Goal: Task Accomplishment & Management: Complete application form

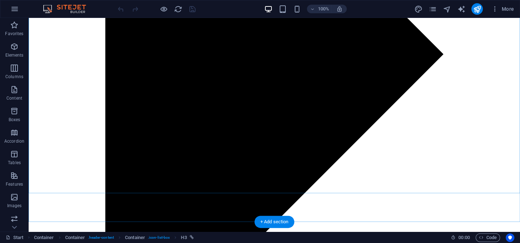
scroll to position [401, 0]
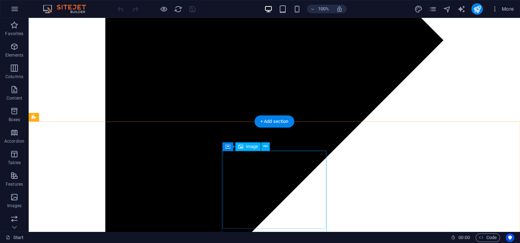
select select "%"
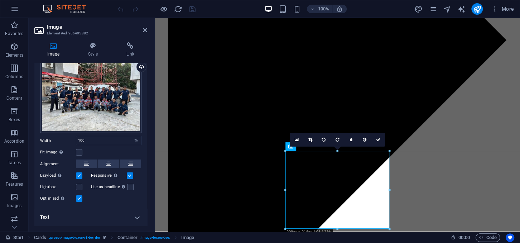
scroll to position [0, 0]
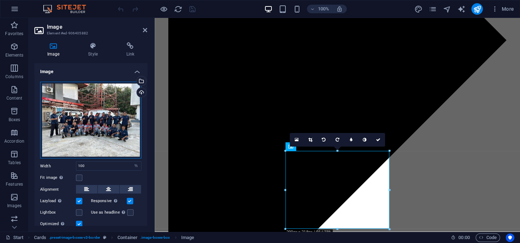
click at [76, 122] on div "Drag files here, click to choose files or select files from Files or our free s…" at bounding box center [90, 120] width 101 height 77
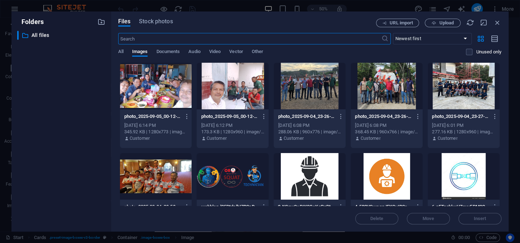
click at [384, 98] on div at bounding box center [387, 86] width 72 height 47
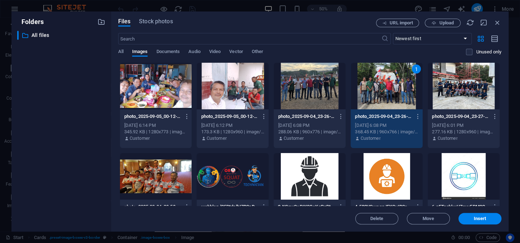
click at [384, 98] on div "1" at bounding box center [387, 86] width 72 height 47
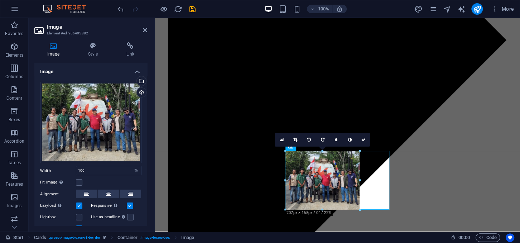
drag, startPoint x: 284, startPoint y: 151, endPoint x: 324, endPoint y: 177, distance: 47.1
type input "207"
select select "px"
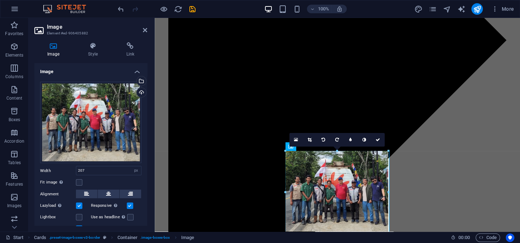
drag, startPoint x: 359, startPoint y: 178, endPoint x: 390, endPoint y: 178, distance: 30.1
type input "287"
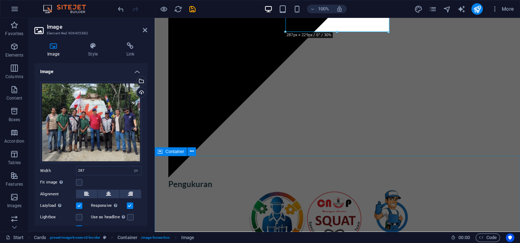
scroll to position [401, 0]
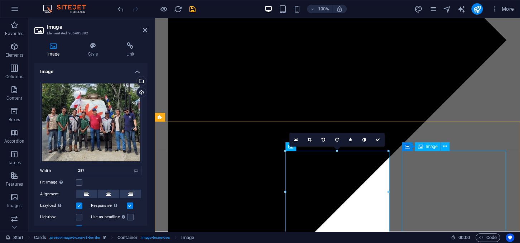
select select "%"
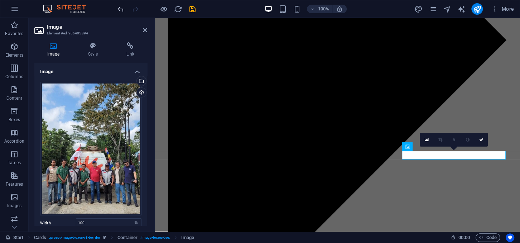
click at [117, 6] on icon "undo" at bounding box center [121, 9] width 8 height 8
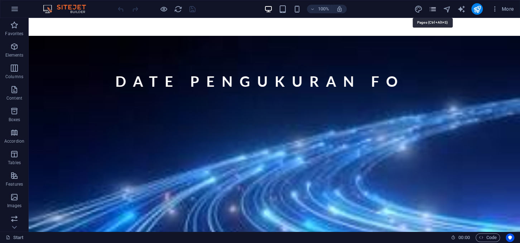
click at [432, 6] on icon "pages" at bounding box center [432, 9] width 8 height 8
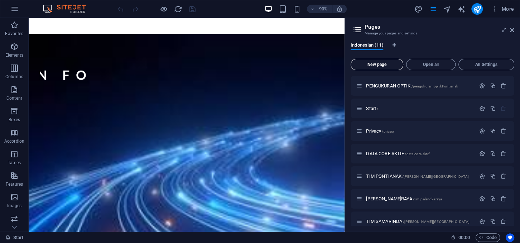
click at [377, 67] on span "New page" at bounding box center [377, 64] width 46 height 4
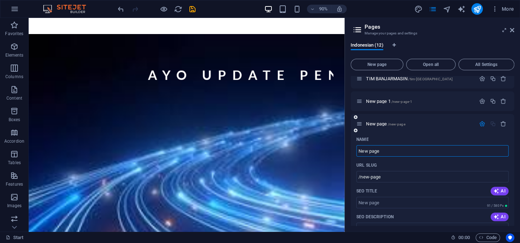
click at [391, 152] on input "New page" at bounding box center [432, 150] width 152 height 11
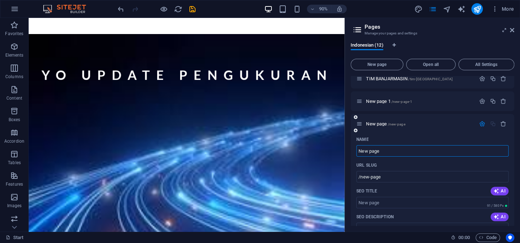
drag, startPoint x: 388, startPoint y: 152, endPoint x: 352, endPoint y: 152, distance: 36.5
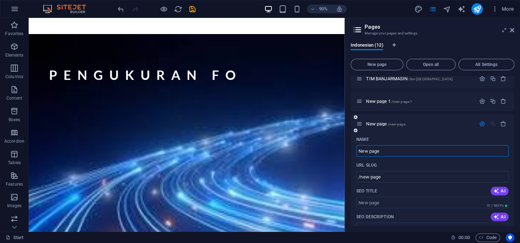
click at [356, 152] on input "New page" at bounding box center [432, 150] width 152 height 11
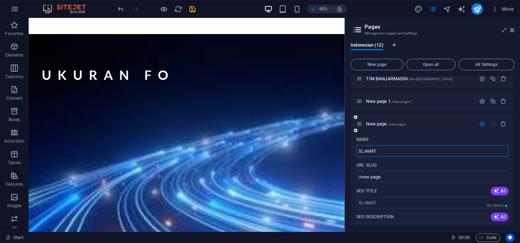
type input "SLAMAT D"
type input "/slamat"
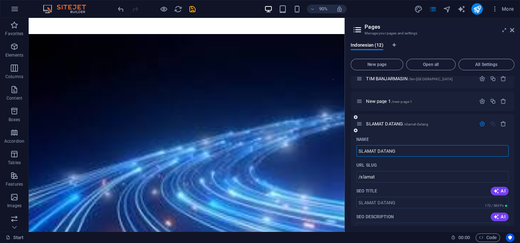
type input "SLAMAT DATANG"
type input "/slamat-datang"
type input "SLAMAT DATANG D"
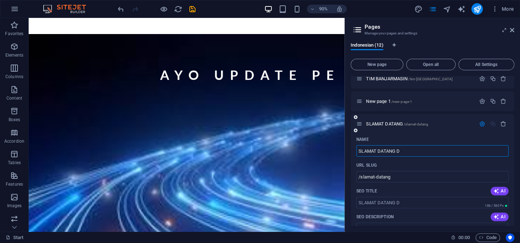
type input "/slamat-datang-d"
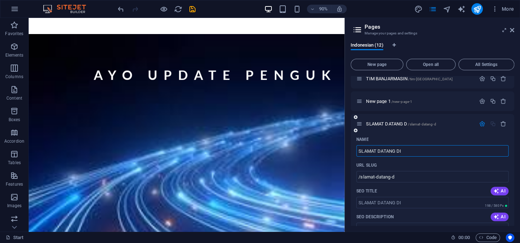
type input "SLAMAT DATANG DI"
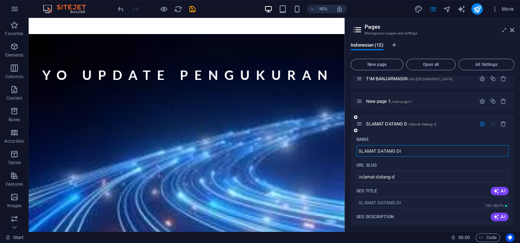
type input "/slamat-datang-di"
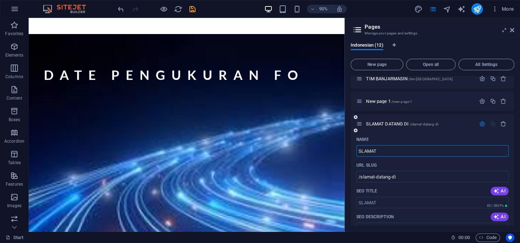
type input "SLAMAT"
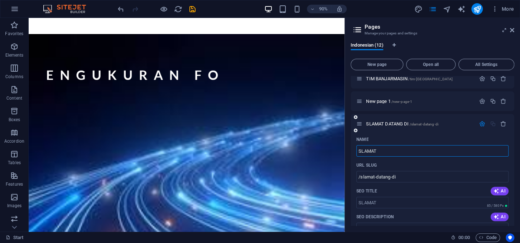
type input "/slamat"
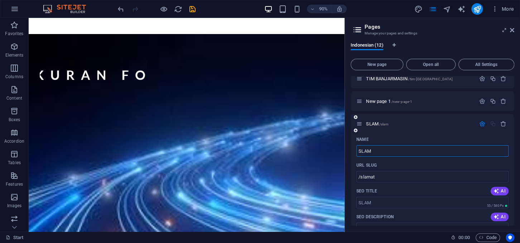
type input "SLAM"
type input "/slam"
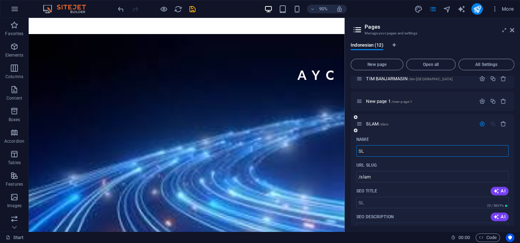
type input "S"
type input "D"
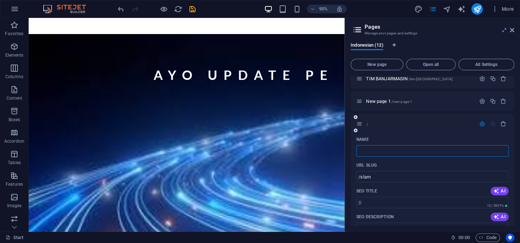
type input "/"
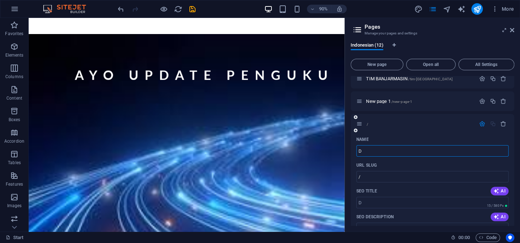
type input "DA"
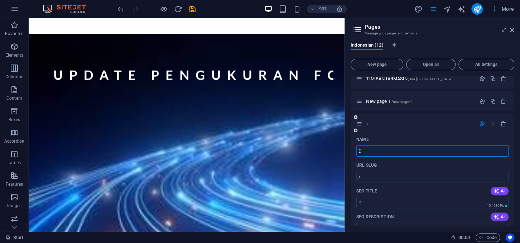
type input "/d"
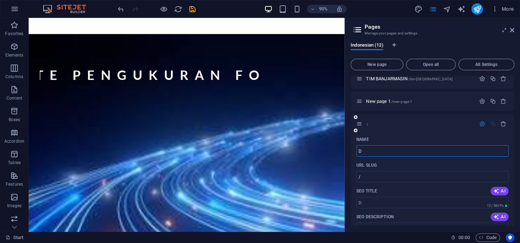
type input "D"
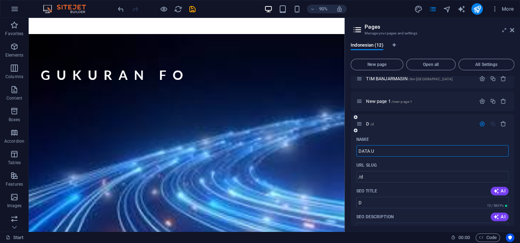
type input "DATA UK"
type input "/data-u"
type input "DATA U"
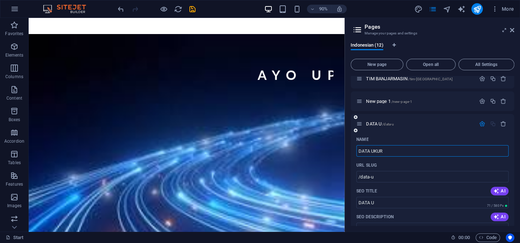
type input "DATA UKUR"
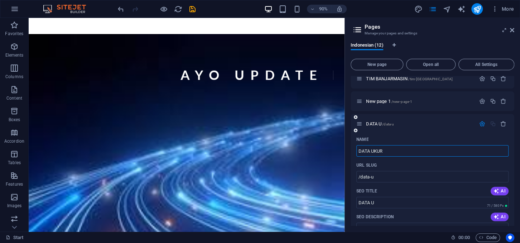
type input "/data-ukur"
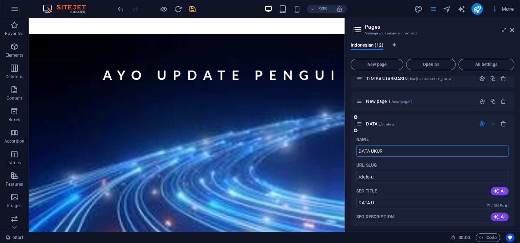
type input "DATA UKUR"
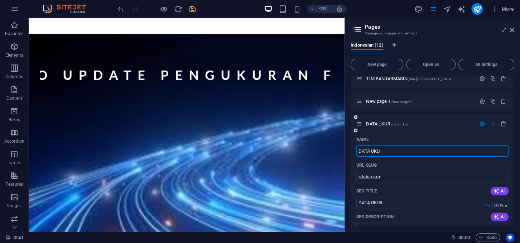
type input "DATA UK"
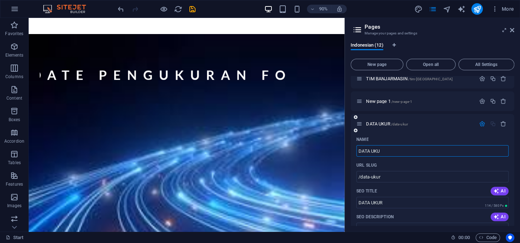
type input "DATA UKUR"
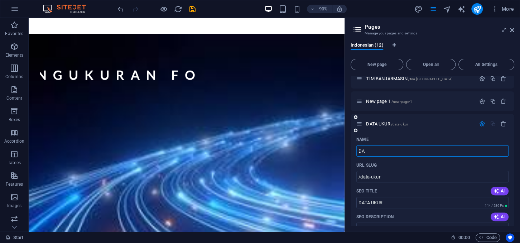
type input "D"
type input "/"
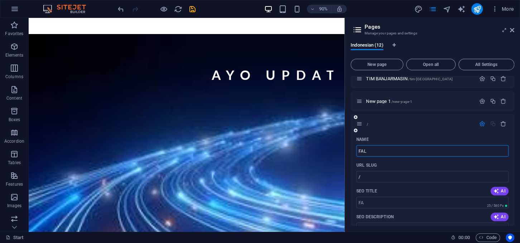
type input "FALI"
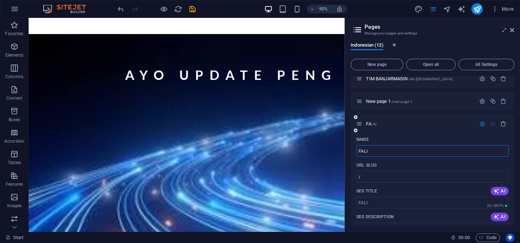
type input "/fa"
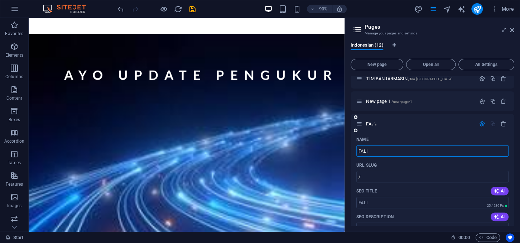
type input "FA"
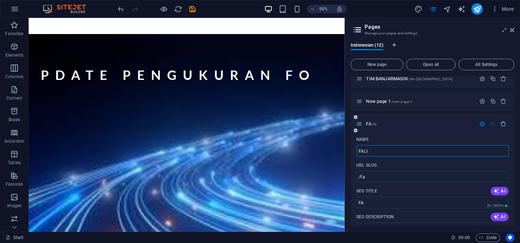
type input "FALID"
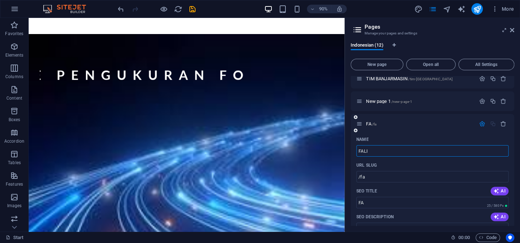
type input "/fali"
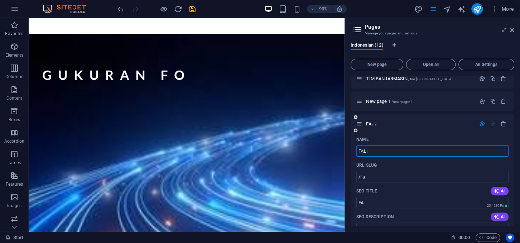
type input "FALI"
type input "FALIDASI"
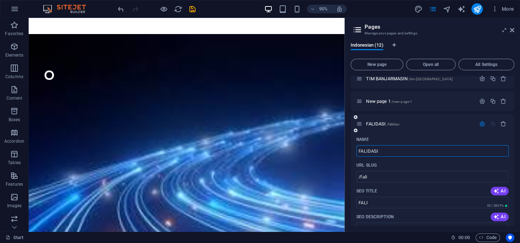
type input "/falidasi"
type input "FALIDASI"
type input "FALIDASI DATA"
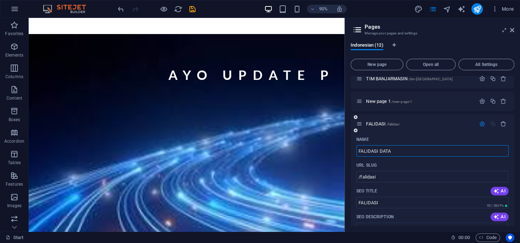
type input "/falidasi-data"
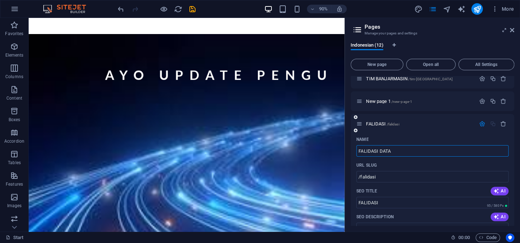
type input "FALIDASI DATA"
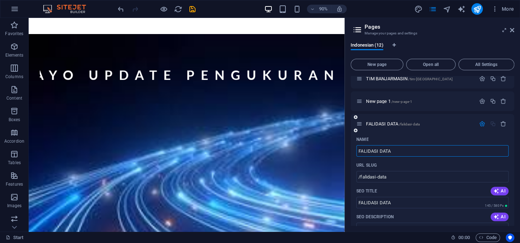
type input "FALIDASI DATA"
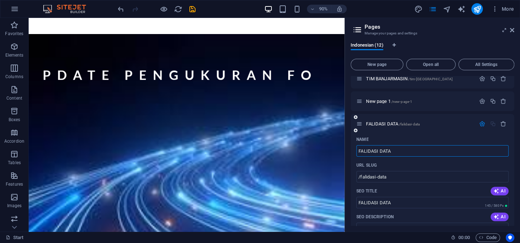
type input "FALIDASI DATA"
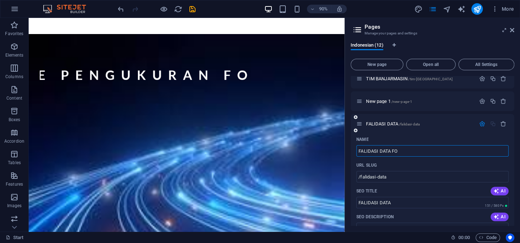
type input "FALIDASI DATA FO"
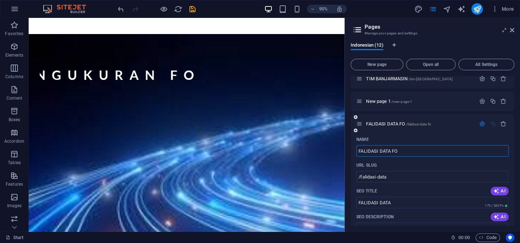
type input "/falidasi-data-fo"
type input "FALIDASI DATA FO"
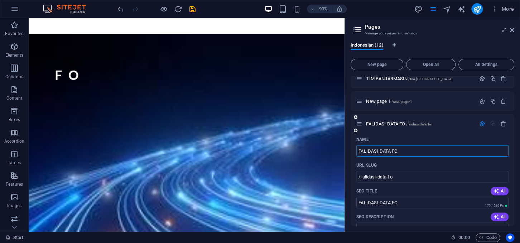
type input "FALIDASI DATA FO"
type input "FALIDASI DATA FO TIM SQUA"
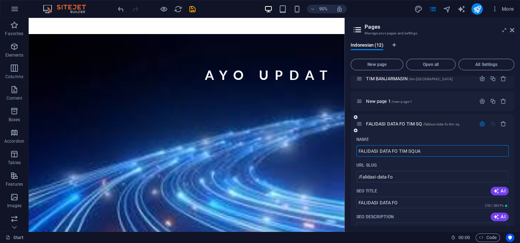
type input "/falidasi-data-fo-tim-sq"
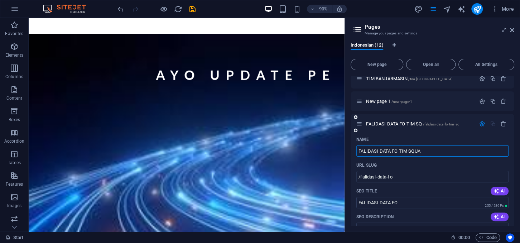
type input "FALIDASI DATA FO TIM SQ"
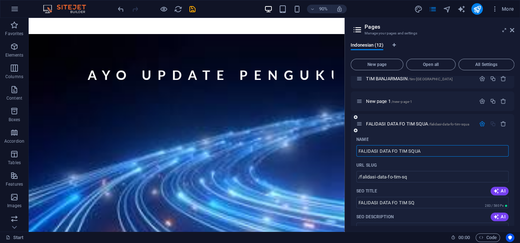
type input "FALIDASI DATA FO TIM SQUA"
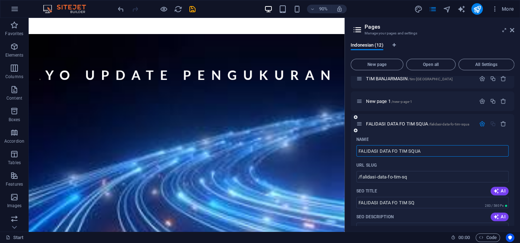
type input "/falidasi-data-fo-tim-squa"
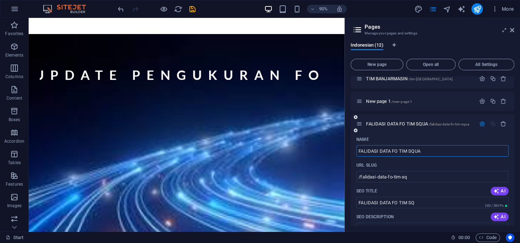
type input "FALIDASI DATA FO TIM SQUA"
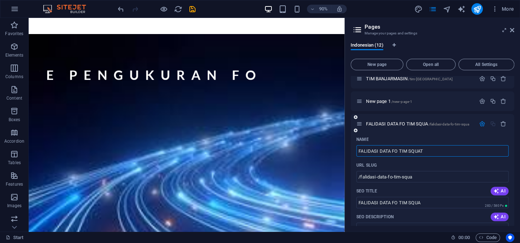
type input "FALIDASI DATA FO TIM SQUAT B"
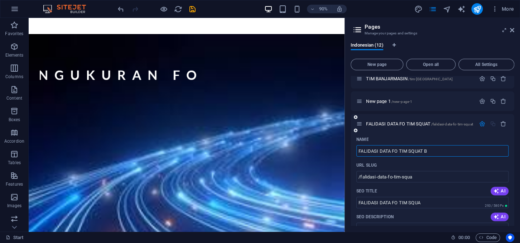
type input "/falidasi-data-fo-tim-squat"
type input "FALIDASI DATA FO TIM SQUAT"
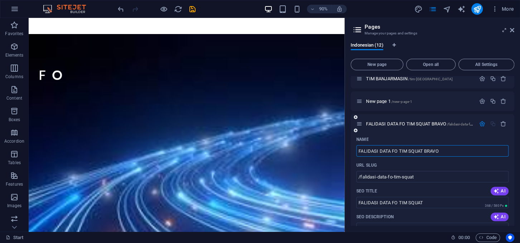
type input "FALIDASI DATA FO TIM SQUAT BRAVO"
type input "/falidasi-data-fo-tim-squat-bravo"
type input "FALIDASI DATA FO TIM SQUAT BRAVO"
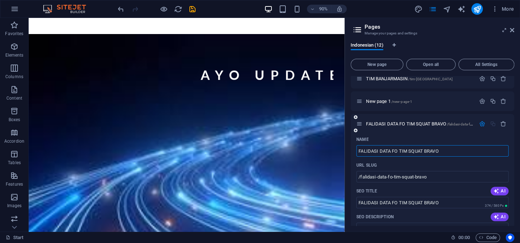
type input "FALIDASI DATA FO TIM SQUAT BRAVO T"
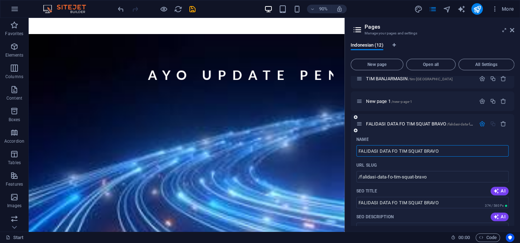
type input "FALIDASI DATA FO TIM SQUAT BRAVO"
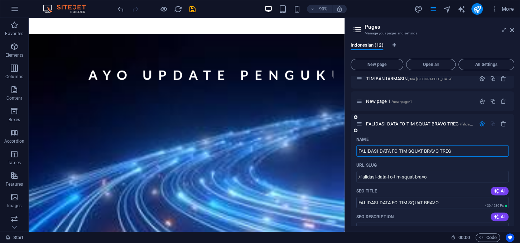
type input "FALIDASI DATA FO TIM SQUAT BRAVO TREG6"
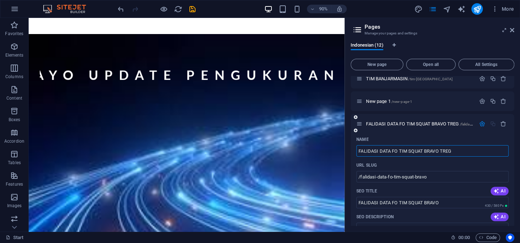
type input "/falidasi-data-fo-tim-squat-bravo-treg"
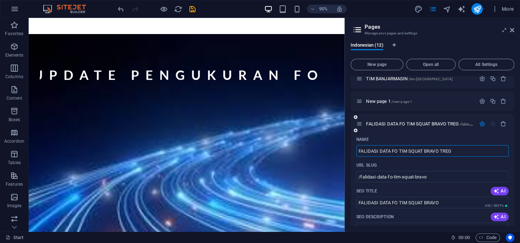
type input "FALIDASI DATA FO TIM SQUAT BRAVO TREG"
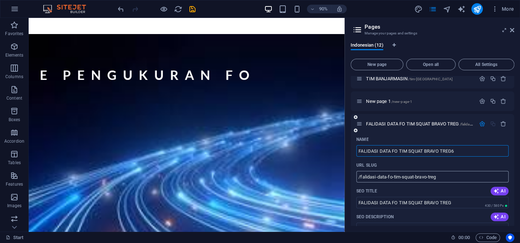
type input "FALIDASI DATA FO TIM SQUAT BRAVO TREG6"
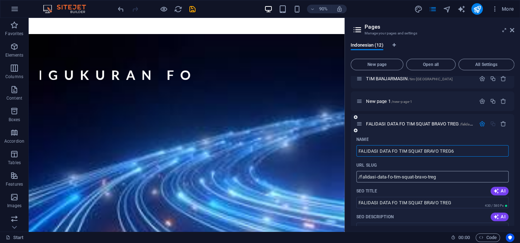
type input "/falidasi-data-fo-tim-squat-bravo-treg6"
type input "FALIDASI DATA FO TIM SQUAT BRAVO TREG6"
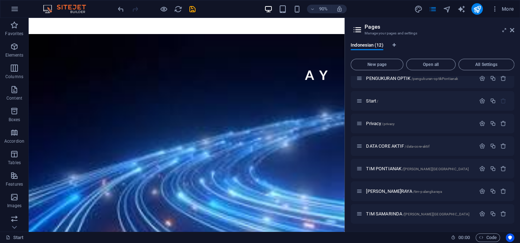
scroll to position [3, 0]
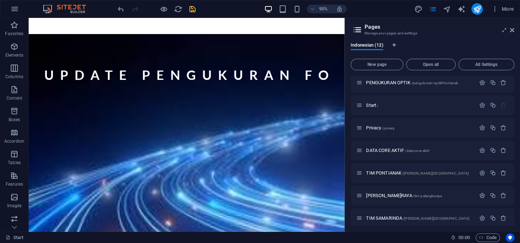
click at [191, 7] on icon "save" at bounding box center [192, 9] width 8 height 8
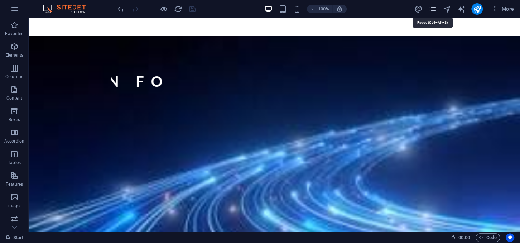
click at [432, 9] on icon "pages" at bounding box center [432, 9] width 8 height 8
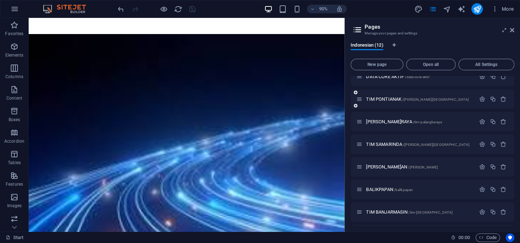
scroll to position [121, 0]
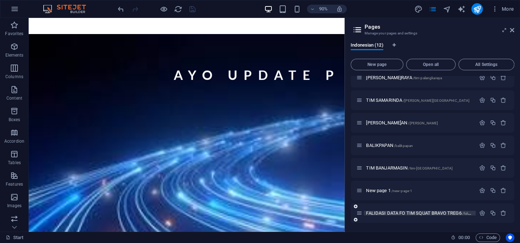
click at [390, 211] on span "FALIDASI DATA FO TIM SQUAT BRAVO TREG6 /falidasi-data-fo-tim-squat-bravo-treg6" at bounding box center [445, 212] width 158 height 5
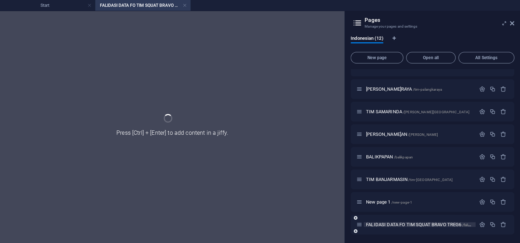
scroll to position [103, 0]
click at [390, 211] on div "New page 1 /new-page-1" at bounding box center [433, 202] width 164 height 20
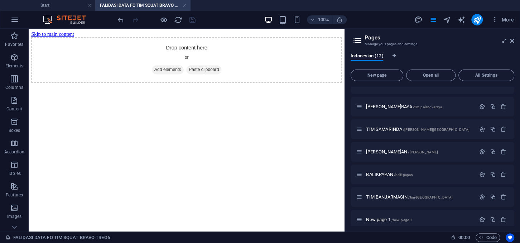
scroll to position [0, 0]
click at [173, 60] on div "Drop content here or Add elements Paste clipboard" at bounding box center [204, 63] width 345 height 51
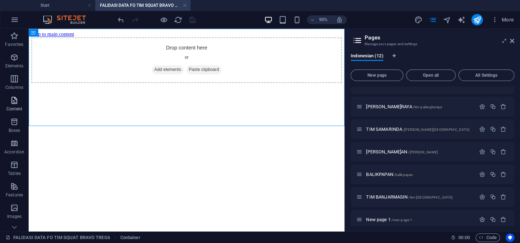
click at [16, 102] on icon "button" at bounding box center [14, 100] width 9 height 9
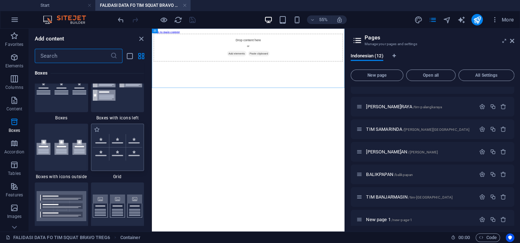
scroll to position [2183, 0]
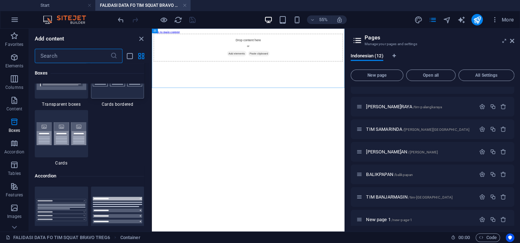
click at [116, 87] on img at bounding box center [118, 74] width 50 height 23
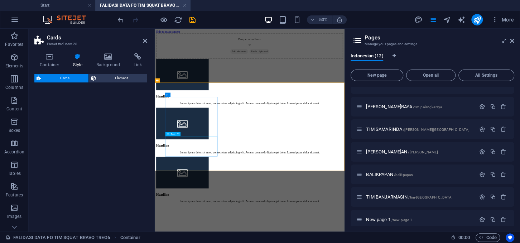
select select "rem"
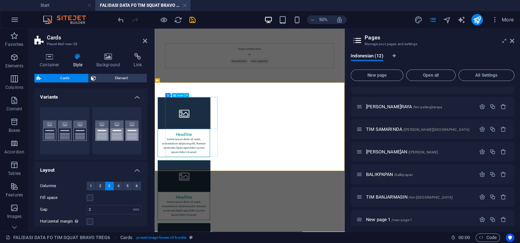
click at [222, 194] on figure at bounding box center [212, 197] width 103 height 63
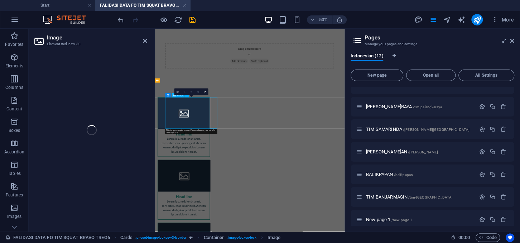
select select "%"
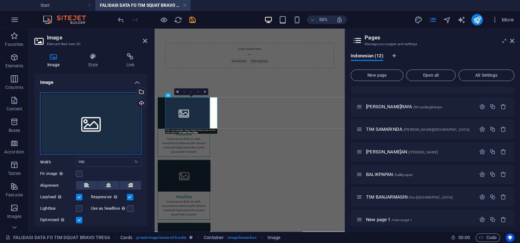
click at [92, 124] on div "Drag files here, click to choose files or select files from Files or our free s…" at bounding box center [90, 123] width 101 height 62
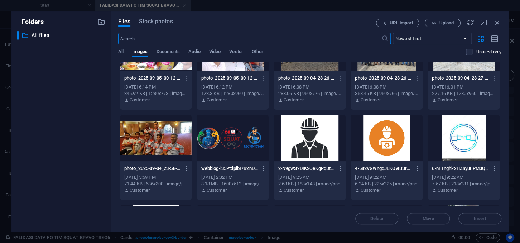
scroll to position [0, 0]
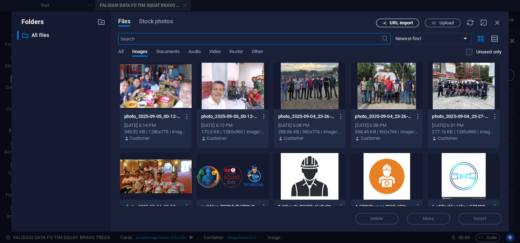
click at [409, 24] on span "URL import" at bounding box center [401, 23] width 23 height 4
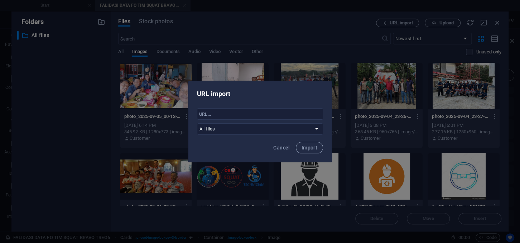
click at [325, 39] on div "URL import ​ All files Cancel Import" at bounding box center [260, 121] width 520 height 243
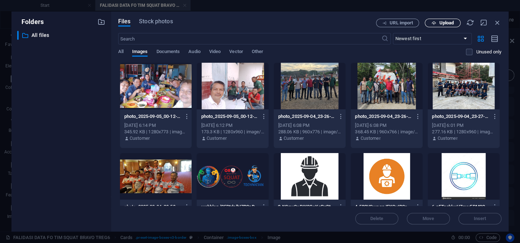
click at [444, 21] on span "Upload" at bounding box center [446, 23] width 15 height 4
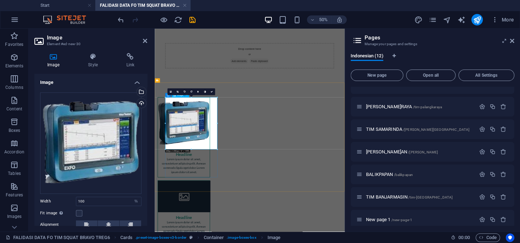
click at [228, 242] on figure at bounding box center [212, 217] width 103 height 103
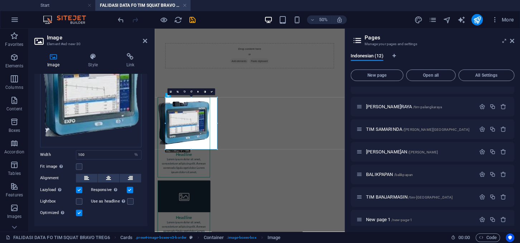
scroll to position [48, 0]
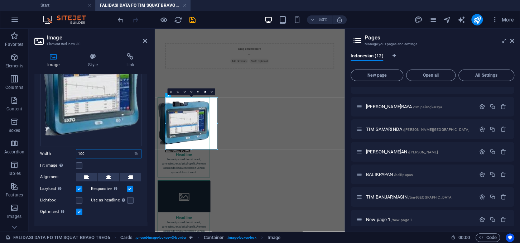
drag, startPoint x: 84, startPoint y: 153, endPoint x: 76, endPoint y: 153, distance: 7.5
click at [76, 153] on input "100" at bounding box center [108, 153] width 65 height 9
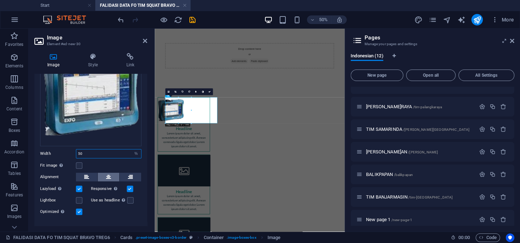
type input "50"
click at [109, 174] on icon at bounding box center [108, 177] width 5 height 9
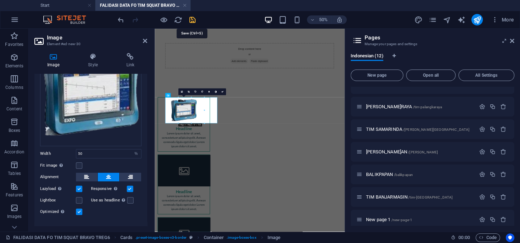
click at [191, 22] on icon "save" at bounding box center [192, 20] width 8 height 8
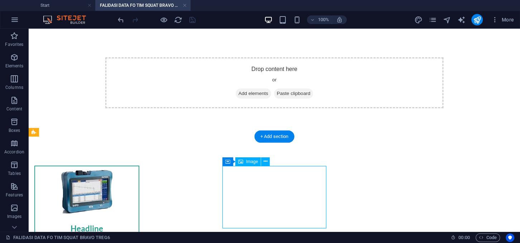
select select "%"
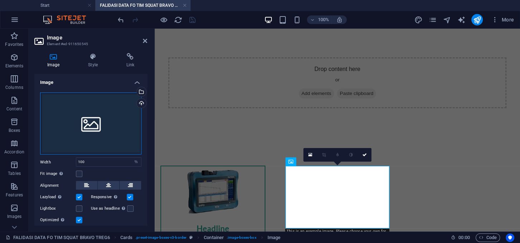
click at [85, 124] on div "Drag files here, click to choose files or select files from Files or our free s…" at bounding box center [90, 123] width 101 height 62
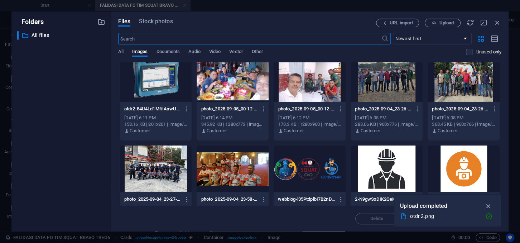
scroll to position [0, 0]
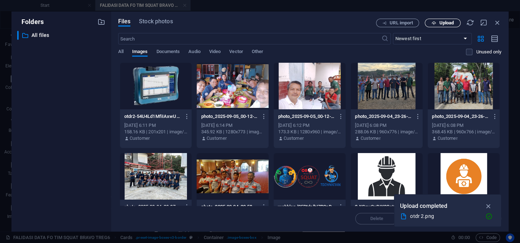
click at [443, 24] on span "Upload" at bounding box center [446, 23] width 15 height 4
click at [438, 21] on span "Upload" at bounding box center [442, 23] width 29 height 5
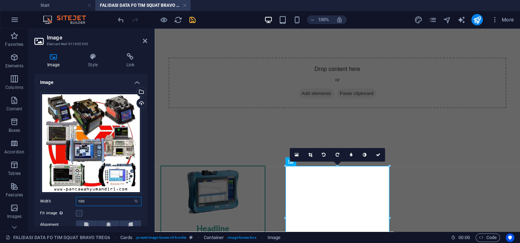
drag, startPoint x: 88, startPoint y: 200, endPoint x: 74, endPoint y: 200, distance: 13.6
click at [76, 200] on input "100" at bounding box center [108, 201] width 65 height 9
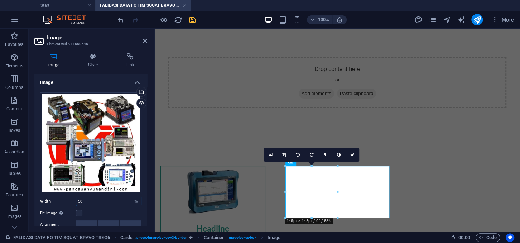
type input "50"
click at [151, 165] on div "Image Style Link Image Drag files here, click to choose files or select files f…" at bounding box center [91, 139] width 124 height 184
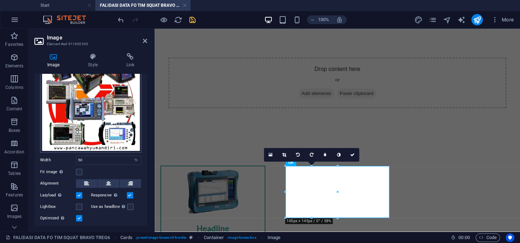
scroll to position [61, 0]
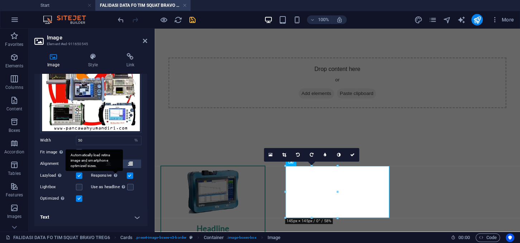
click at [107, 163] on div "Automatically load retina image and smartphone optimized sizes." at bounding box center [94, 159] width 57 height 21
click at [0, 0] on input "Responsive Automatically load retina image and smartphone optimized sizes." at bounding box center [0, 0] width 0 height 0
click at [106, 163] on icon at bounding box center [108, 163] width 5 height 9
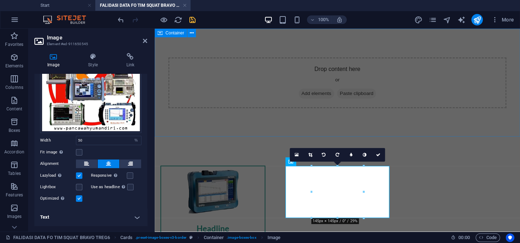
click at [253, 128] on div "Drop content here or Add elements Paste clipboard" at bounding box center [337, 83] width 365 height 108
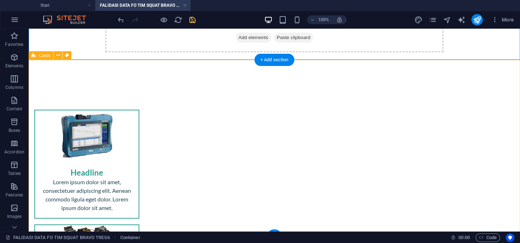
scroll to position [81, 0]
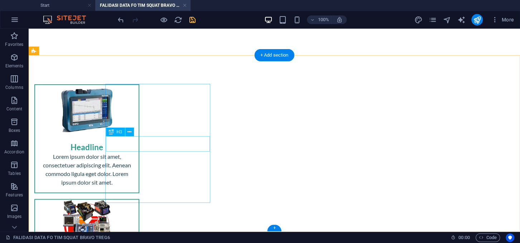
click at [139, 145] on div "Headline" at bounding box center [86, 144] width 103 height 15
click at [139, 148] on div "Headline" at bounding box center [86, 144] width 103 height 15
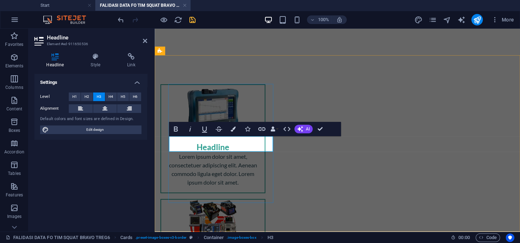
click at [237, 148] on h3 "Headline" at bounding box center [213, 147] width 92 height 10
drag, startPoint x: 238, startPoint y: 148, endPoint x: 194, endPoint y: 148, distance: 44.0
click at [194, 148] on h3 "Headline" at bounding box center [213, 147] width 92 height 10
click at [223, 171] on div "Lorem ipsum dolor sit amet, consectetuer adipiscing elit. Aenean commodo ligula…" at bounding box center [212, 172] width 103 height 40
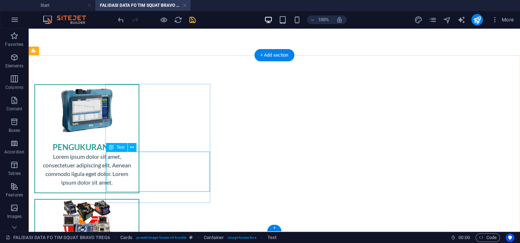
click at [139, 185] on div "Lorem ipsum dolor sit amet, consectetuer adipiscing elit. Aenean commodo ligula…" at bounding box center [86, 172] width 103 height 40
click at [139, 184] on div "Lorem ipsum dolor sit amet, consectetuer adipiscing elit. Aenean commodo ligula…" at bounding box center [86, 172] width 103 height 40
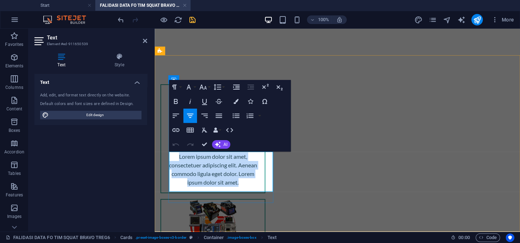
drag, startPoint x: 251, startPoint y: 183, endPoint x: 175, endPoint y: 153, distance: 81.8
click at [175, 153] on p "Lorem ipsum dolor sit amet, consectetuer adipiscing elit. Aenean commodo ligula…" at bounding box center [213, 169] width 92 height 34
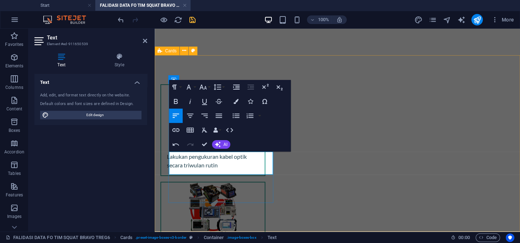
click at [213, 166] on p "Lakukan pengukuran kabel optik secara triwulan rutin" at bounding box center [213, 160] width 92 height 17
drag, startPoint x: 239, startPoint y: 164, endPoint x: 215, endPoint y: 164, distance: 24.3
click at [215, 164] on p "Lakukan pengukuran kabel optik secara triwulan dan rutin" at bounding box center [213, 160] width 92 height 17
click at [213, 166] on p "Lakukan pengukuran kabel optik secara triwulandengan" at bounding box center [213, 160] width 92 height 17
click at [245, 164] on p "Lakukan pengukuran kabel optik secara triwulan dengan" at bounding box center [213, 160] width 92 height 17
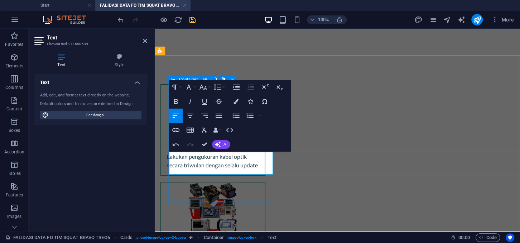
click at [196, 158] on p "Lakukan pengukuran kabel optik secara triwulan dengan selalu update" at bounding box center [213, 160] width 92 height 17
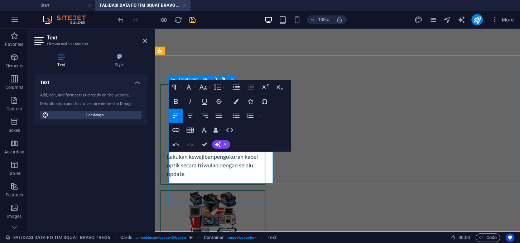
click at [221, 174] on p "Lakukan kewajiban pengukuran kabel optik secara triwulan dengan selalu update" at bounding box center [213, 165] width 92 height 26
drag, startPoint x: 243, startPoint y: 164, endPoint x: 243, endPoint y: 174, distance: 9.3
click at [243, 174] on p "Lakukan kewajiban pengukuran kabel optik secara triwulan dengan selalu update" at bounding box center [213, 165] width 92 height 26
click at [261, 53] on div "Drop content here or Add elements Paste clipboard" at bounding box center [337, 1] width 365 height 108
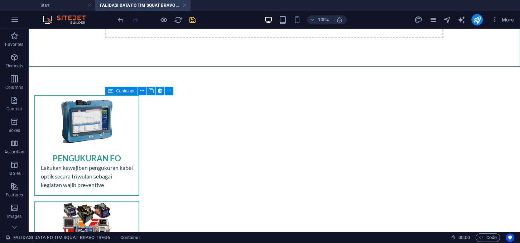
scroll to position [71, 0]
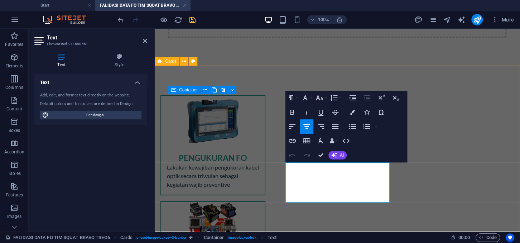
drag, startPoint x: 368, startPoint y: 192, endPoint x: 283, endPoint y: 161, distance: 90.7
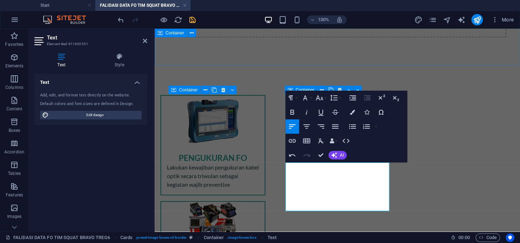
click at [436, 59] on div "Drop content here or Add elements Paste clipboard" at bounding box center [337, 12] width 365 height 108
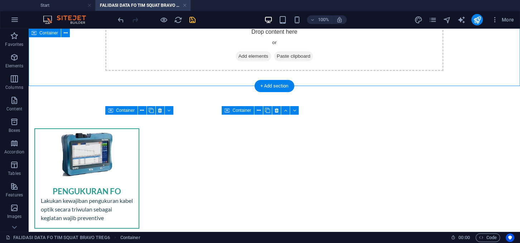
scroll to position [0, 0]
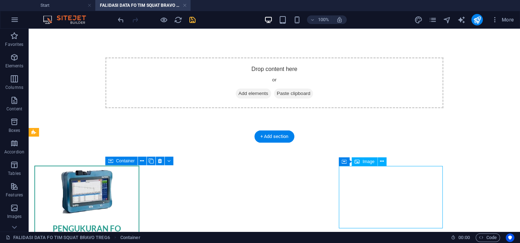
select select "%"
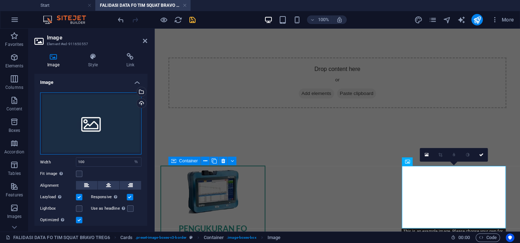
click at [93, 122] on div "Drag files here, click to choose files or select files from Files or our free s…" at bounding box center [90, 123] width 101 height 62
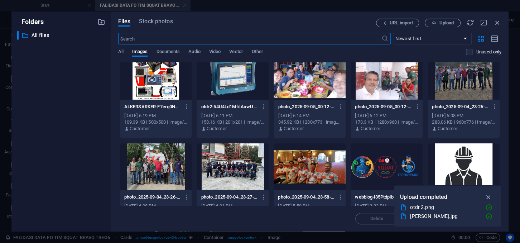
scroll to position [8, 0]
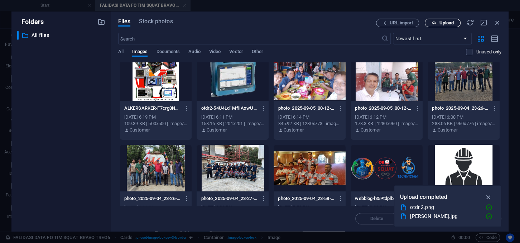
click at [443, 23] on span "Upload" at bounding box center [446, 23] width 15 height 4
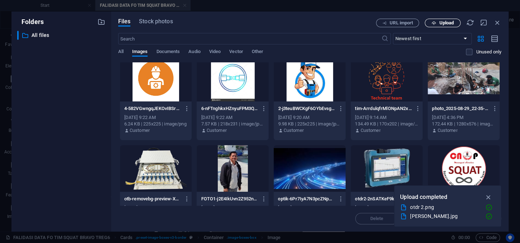
scroll to position [213, 0]
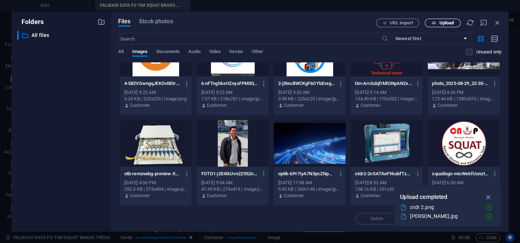
click at [444, 20] on button "Upload" at bounding box center [443, 23] width 36 height 9
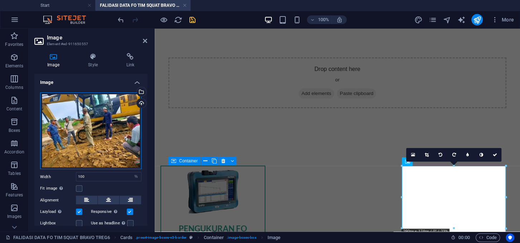
click at [90, 136] on div "Drag files here, click to choose files or select files from Files or our free s…" at bounding box center [90, 130] width 101 height 77
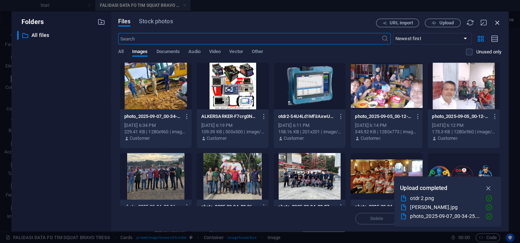
click at [497, 21] on icon "button" at bounding box center [497, 23] width 8 height 8
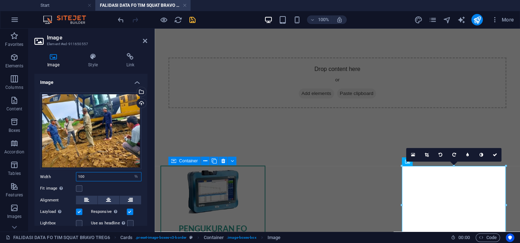
click at [87, 177] on input "100" at bounding box center [108, 176] width 65 height 9
type input "1"
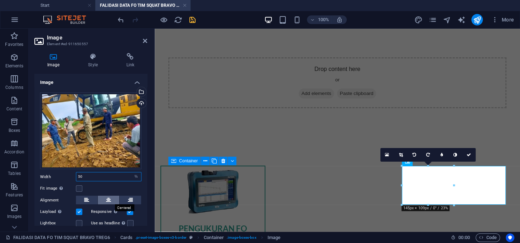
type input "50"
click at [108, 200] on icon at bounding box center [108, 199] width 5 height 9
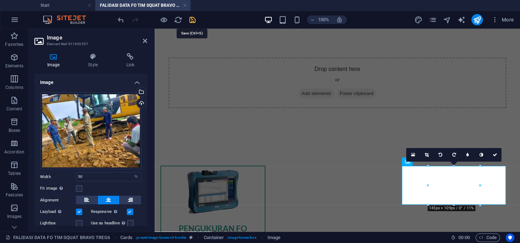
click at [193, 17] on icon "save" at bounding box center [192, 20] width 8 height 8
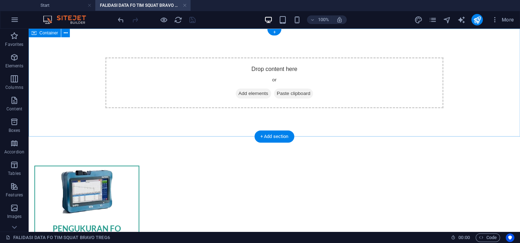
click at [185, 114] on div "Drop content here or Add elements Paste clipboard" at bounding box center [274, 83] width 491 height 108
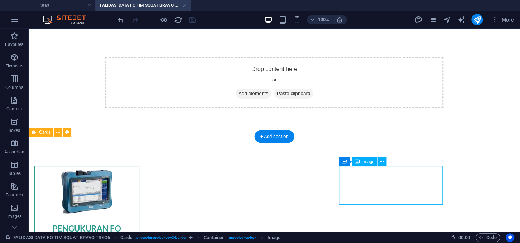
select select "%"
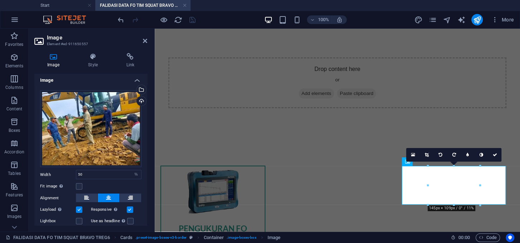
scroll to position [0, 0]
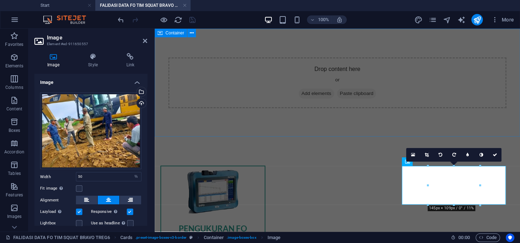
click at [237, 130] on div "Drop content here or Add elements Paste clipboard" at bounding box center [337, 83] width 365 height 108
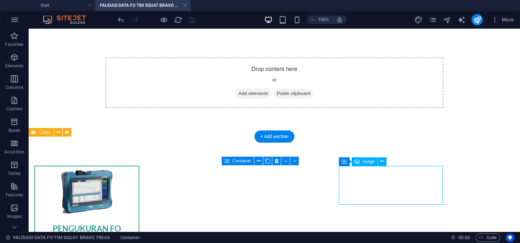
select select "%"
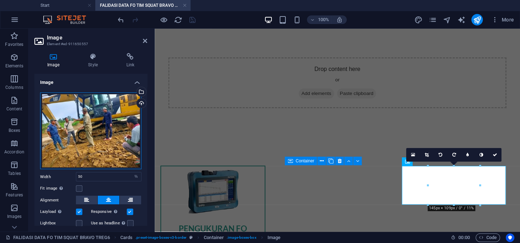
click at [84, 137] on div "Drag files here, click to choose files or select files from Files or our free s…" at bounding box center [90, 130] width 101 height 77
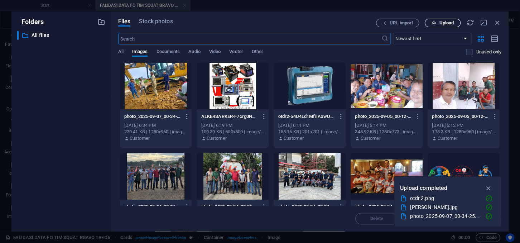
click at [444, 23] on span "Upload" at bounding box center [446, 23] width 15 height 4
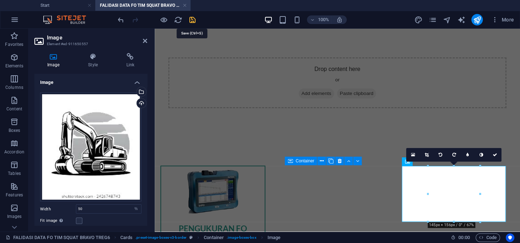
click at [191, 20] on icon "save" at bounding box center [192, 20] width 8 height 8
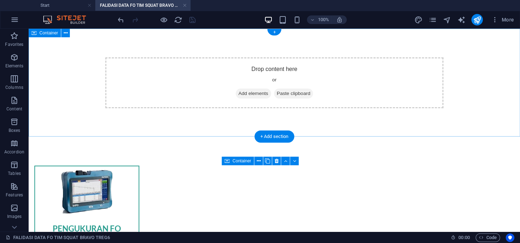
click at [222, 128] on div "Drop content here or Add elements Paste clipboard" at bounding box center [274, 83] width 491 height 108
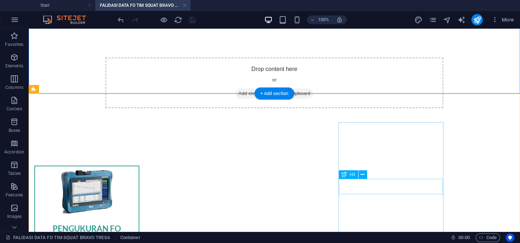
scroll to position [79, 0]
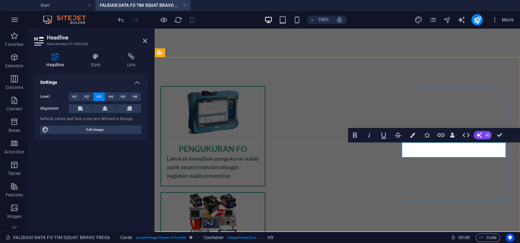
drag, startPoint x: 434, startPoint y: 152, endPoint x: 495, endPoint y: 152, distance: 60.9
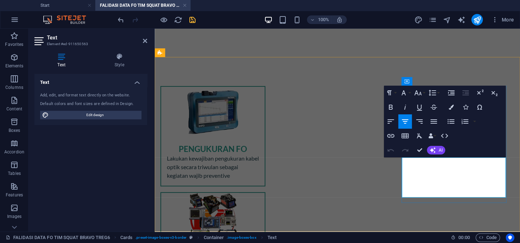
drag, startPoint x: 480, startPoint y: 188, endPoint x: 408, endPoint y: 160, distance: 77.2
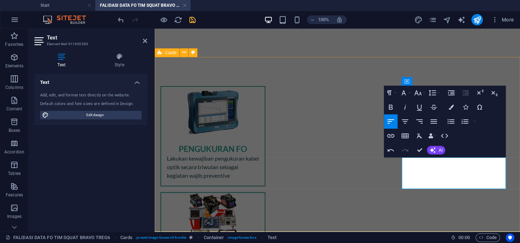
select select "rem"
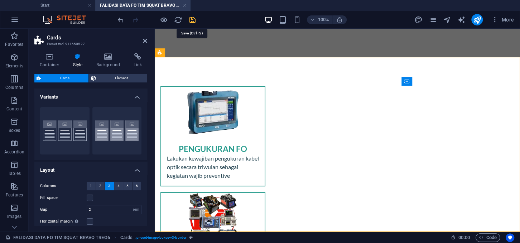
click at [195, 19] on icon "save" at bounding box center [192, 20] width 8 height 8
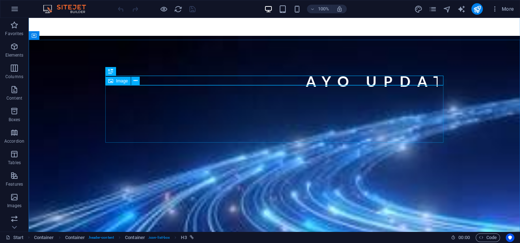
scroll to position [201, 0]
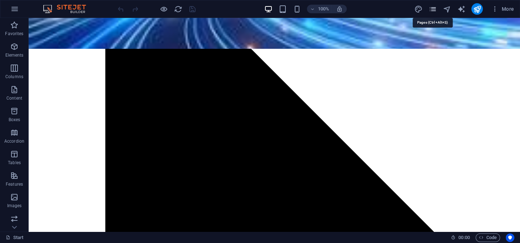
click at [431, 10] on icon "pages" at bounding box center [432, 9] width 8 height 8
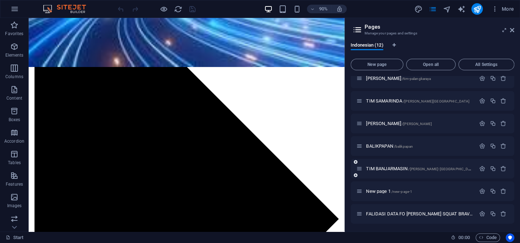
scroll to position [121, 0]
click at [393, 209] on div "FALIDASI DATA FO TIM SQUAT BRAVO TREG6 /falidasi-data-fo-tim-squat-bravo-treg6" at bounding box center [415, 213] width 119 height 8
click at [393, 211] on span "FALIDASI DATA FO TIM SQUAT BRAVO TREG6 /falidasi-data-fo-tim-squat-bravo-treg6" at bounding box center [470, 212] width 208 height 5
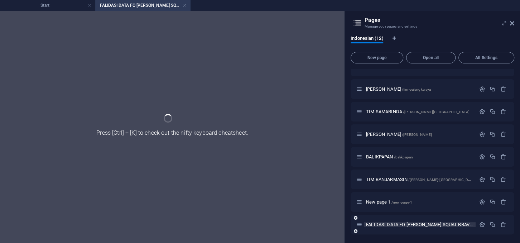
scroll to position [103, 0]
click at [393, 211] on div "New page 1 /new-page-1" at bounding box center [433, 202] width 164 height 20
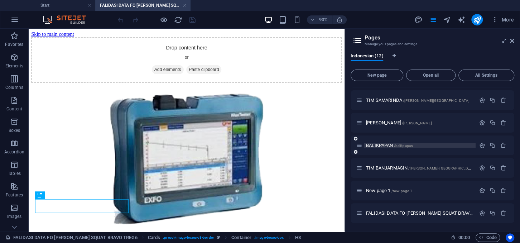
scroll to position [0, 0]
click at [419, 213] on span "FALIDASI DATA FO TIM SQUAT BRAVO TREG6 /falidasi-data-fo-tim-squat-bravo-treg6" at bounding box center [470, 212] width 208 height 5
click at [481, 212] on icon "button" at bounding box center [482, 213] width 6 height 6
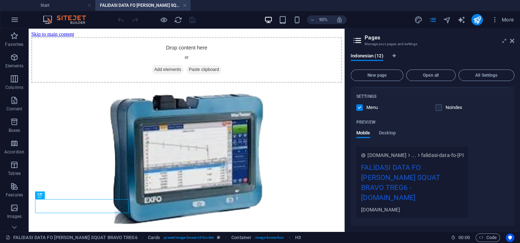
scroll to position [411, 0]
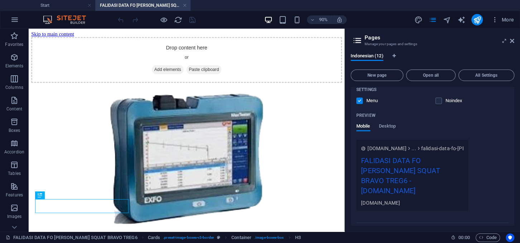
click at [376, 146] on span "[DOMAIN_NAME]" at bounding box center [386, 148] width 39 height 7
click at [377, 148] on span "[DOMAIN_NAME]" at bounding box center [386, 148] width 39 height 7
click at [384, 148] on span "[DOMAIN_NAME]" at bounding box center [386, 148] width 39 height 7
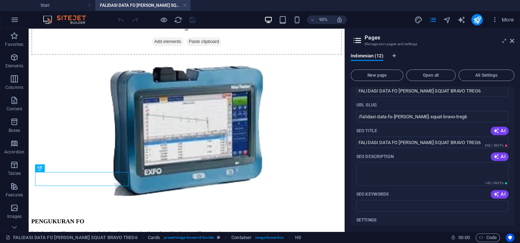
scroll to position [32, 0]
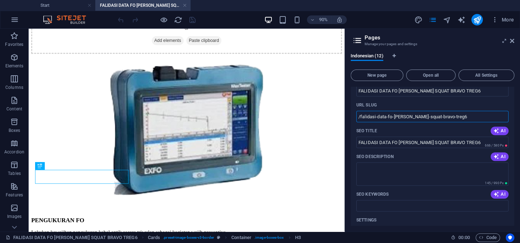
drag, startPoint x: 441, startPoint y: 116, endPoint x: 361, endPoint y: 116, distance: 79.8
click at [361, 116] on input "/falidasi-data-fo-tim-squat-bravo-treg6" at bounding box center [432, 116] width 152 height 11
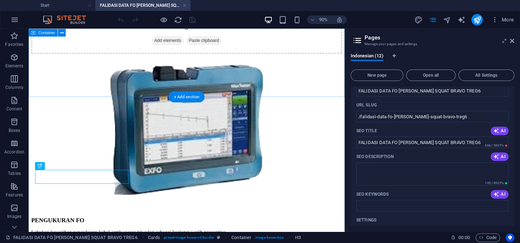
click at [181, 47] on span "Add elements" at bounding box center [182, 42] width 35 height 10
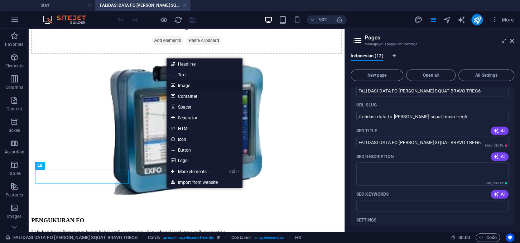
click at [184, 85] on link "Image" at bounding box center [204, 85] width 76 height 11
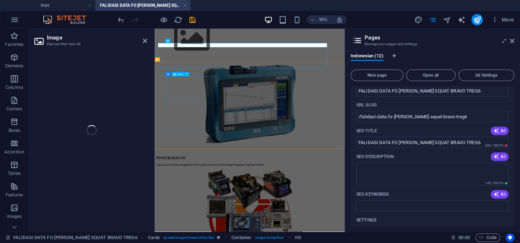
scroll to position [0, 0]
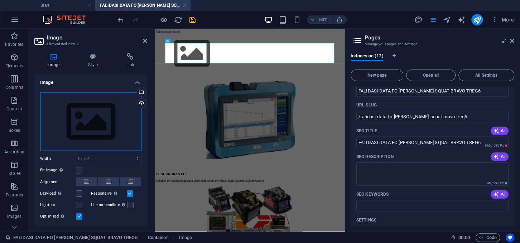
click at [96, 122] on div "Drag files here, click to choose files or select files from Files or our free s…" at bounding box center [90, 121] width 101 height 59
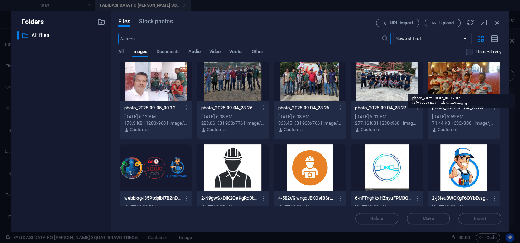
scroll to position [131, 0]
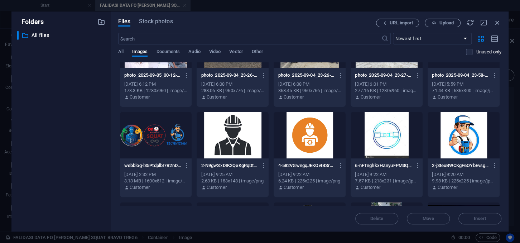
click at [167, 130] on div at bounding box center [156, 135] width 72 height 47
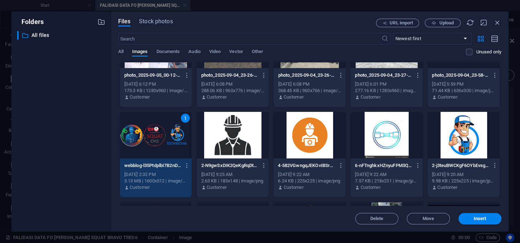
click at [167, 130] on div "1" at bounding box center [156, 135] width 72 height 47
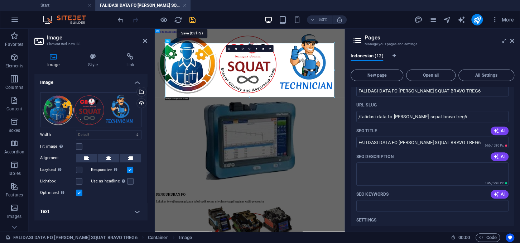
click at [193, 18] on icon "save" at bounding box center [192, 20] width 8 height 8
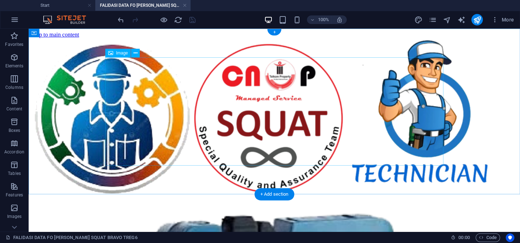
click at [120, 155] on figure at bounding box center [275, 117] width 486 height 159
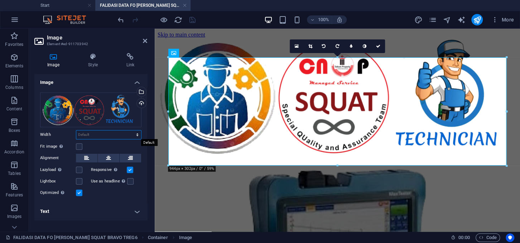
click at [76, 130] on select "Default auto px rem % em vh vw" at bounding box center [108, 134] width 65 height 9
click at [137, 137] on select "Default auto px rem % em vh vw" at bounding box center [108, 134] width 65 height 9
click at [76, 130] on select "Default auto px rem % em vh vw" at bounding box center [108, 134] width 65 height 9
select select "px"
click option "px" at bounding box center [0, 0] width 0 height 0
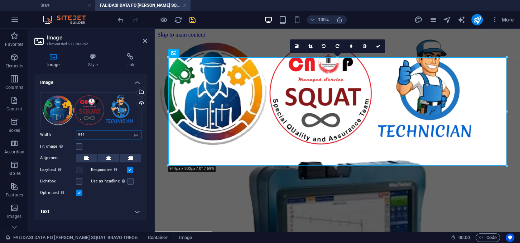
click at [85, 135] on input "944" at bounding box center [108, 134] width 65 height 9
drag, startPoint x: 89, startPoint y: 135, endPoint x: 77, endPoint y: 133, distance: 12.1
click at [77, 133] on input "944" at bounding box center [108, 134] width 65 height 9
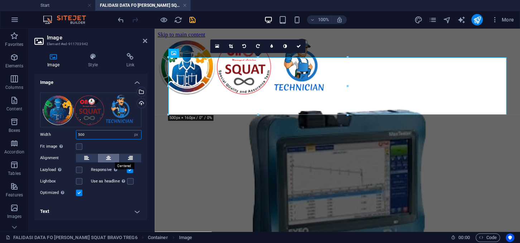
type input "500"
click at [107, 160] on icon at bounding box center [108, 158] width 5 height 9
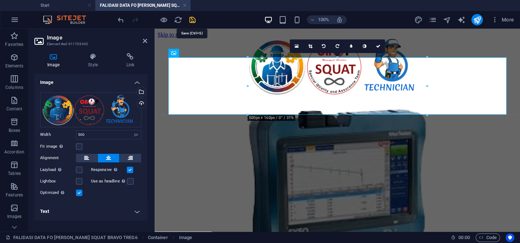
drag, startPoint x: 190, startPoint y: 19, endPoint x: 157, endPoint y: 39, distance: 39.2
click at [190, 19] on icon "save" at bounding box center [192, 20] width 8 height 8
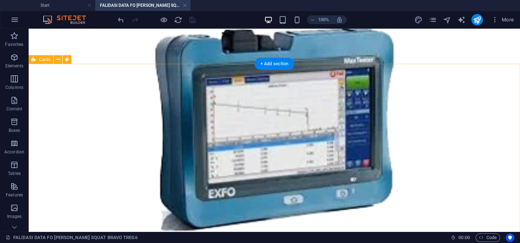
scroll to position [0, 0]
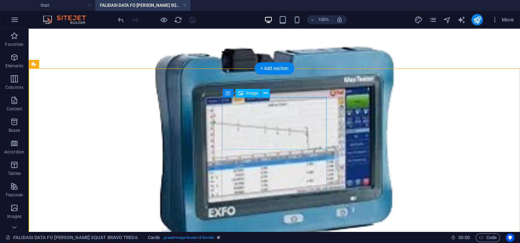
scroll to position [86, 0]
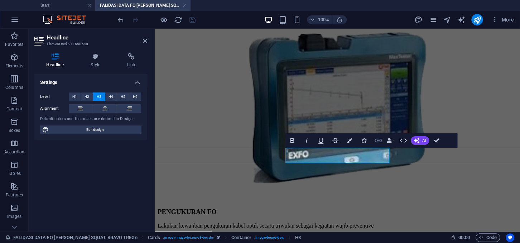
click at [377, 141] on icon "button" at bounding box center [378, 141] width 7 height 4
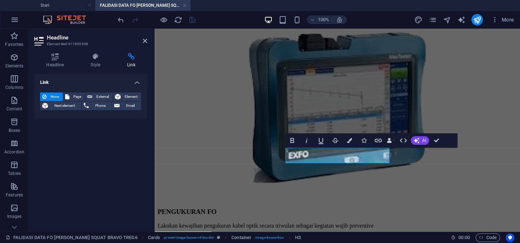
click at [129, 60] on icon at bounding box center [131, 56] width 32 height 7
click at [132, 93] on span "Element" at bounding box center [131, 96] width 16 height 9
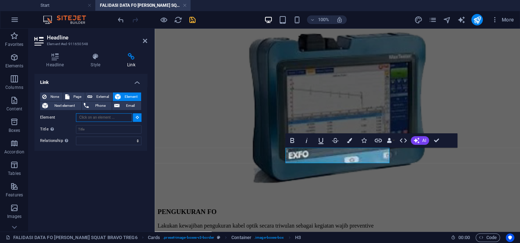
paste input "https://docs.google.com/spreadsheets/d/11V5YQkEHigV3Zhd7G0nGlqHWyJi0X7xlhRnaJ5m…"
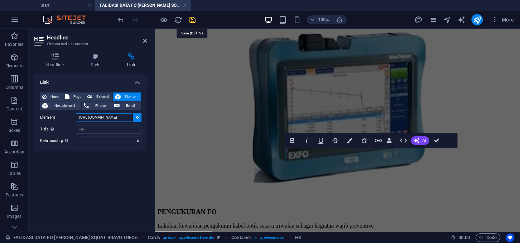
type input "https://docs.google.com/spreadsheets/d/11V5YQkEHigV3Zhd7G0nGlqHWyJi0X7xlhRnaJ5m…"
click at [191, 20] on icon "save" at bounding box center [192, 20] width 8 height 8
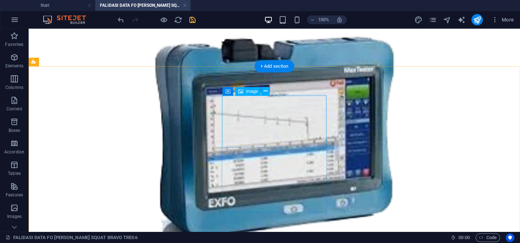
select select "%"
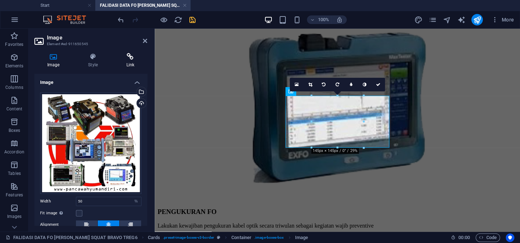
click at [129, 58] on icon at bounding box center [130, 56] width 34 height 7
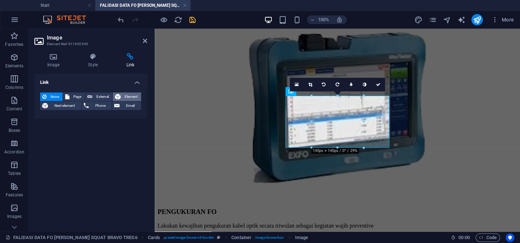
click at [126, 95] on span "Element" at bounding box center [131, 96] width 16 height 9
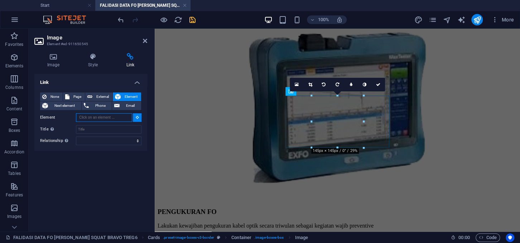
paste input "https://docs.google.com/spreadsheets/d/11V5YQkEHigV3Zhd7G0nGlqHWyJi0X7xlhRnaJ5m…"
type input "https://docs.google.com/spreadsheets/d/11V5YQkEHigV3Zhd7G0nGlqHWyJi0X7xlhRnaJ5m…"
click at [190, 21] on icon "save" at bounding box center [192, 20] width 8 height 8
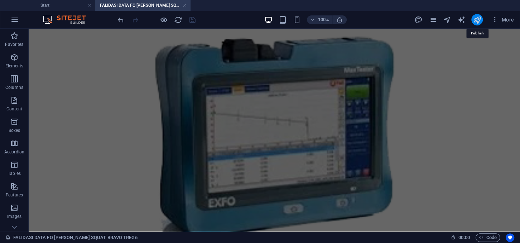
drag, startPoint x: 481, startPoint y: 19, endPoint x: 357, endPoint y: 56, distance: 129.8
click at [481, 19] on icon "publish" at bounding box center [477, 20] width 8 height 8
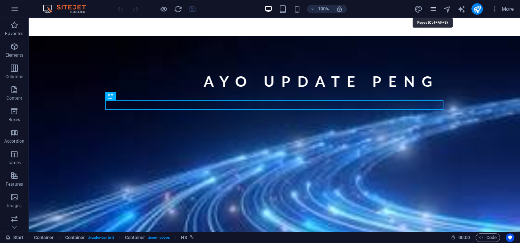
click at [435, 7] on icon "pages" at bounding box center [432, 9] width 8 height 8
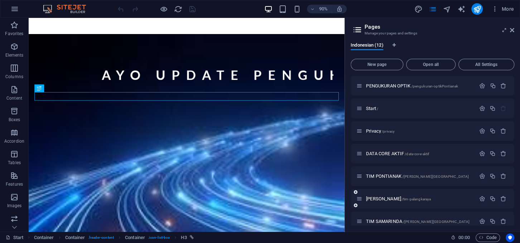
scroll to position [121, 0]
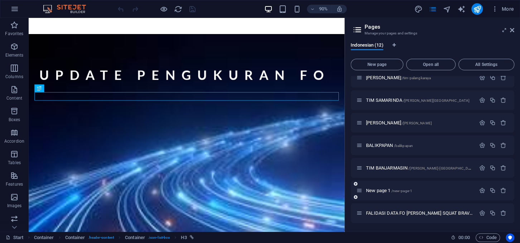
click at [387, 186] on div "New page 1 /new-page-1" at bounding box center [415, 190] width 119 height 8
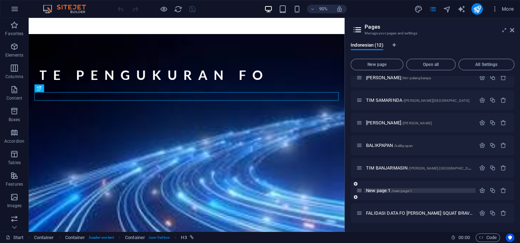
click at [387, 188] on span "New page 1 /new-page-1" at bounding box center [389, 190] width 46 height 5
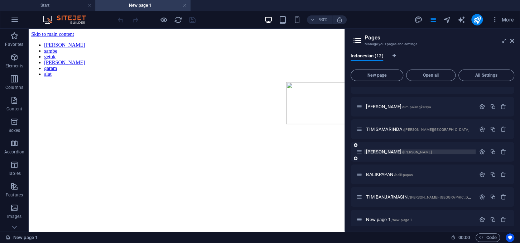
scroll to position [0, 0]
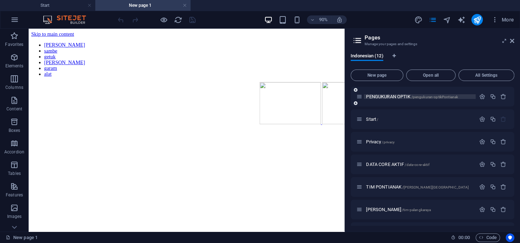
click at [396, 96] on span "PENGUKURAN OPTIK /pengukuran-optikPontianak" at bounding box center [412, 96] width 92 height 5
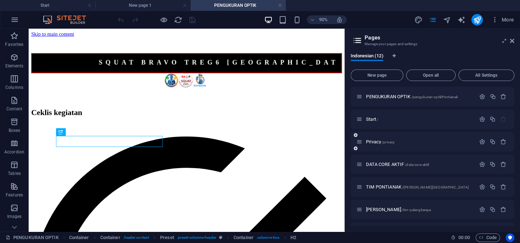
click at [384, 139] on div "Privacy /privacy" at bounding box center [415, 141] width 119 height 8
click at [385, 141] on span "/privacy" at bounding box center [388, 142] width 13 height 4
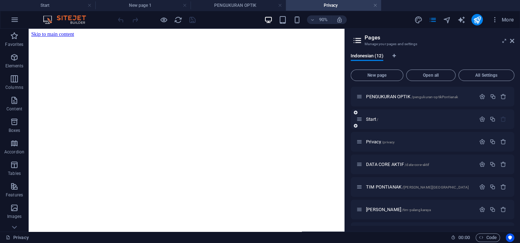
click at [381, 116] on div "Start /" at bounding box center [415, 119] width 119 height 8
click at [375, 118] on span "Start /" at bounding box center [372, 118] width 12 height 5
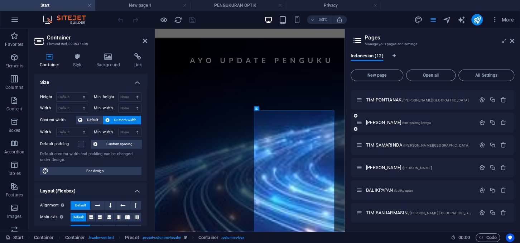
scroll to position [132, 0]
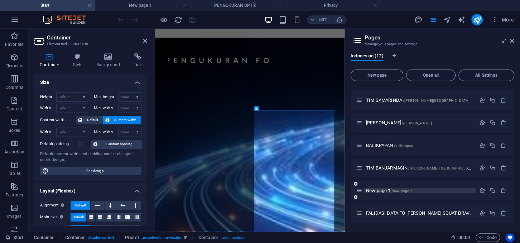
click at [390, 189] on span "New page 1 /new-page-1" at bounding box center [389, 190] width 46 height 5
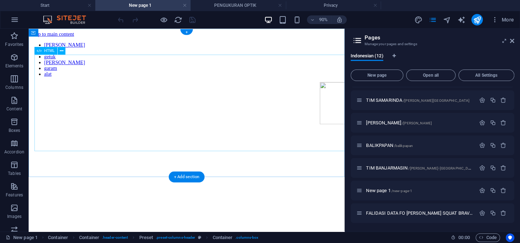
click at [66, 101] on div "gula sambe getuk trasi garam alat " width="190" height="130" />" at bounding box center [204, 94] width 345 height 100
click at [60, 106] on div "gula sambe getuk trasi garam alat " width="190" height="130" />" at bounding box center [204, 94] width 345 height 100
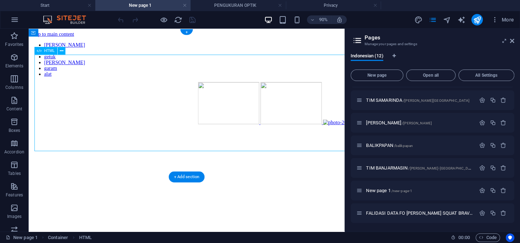
click at [60, 106] on div "gula sambe getuk trasi garam alat " width="190" height="130" />" at bounding box center [204, 94] width 345 height 100
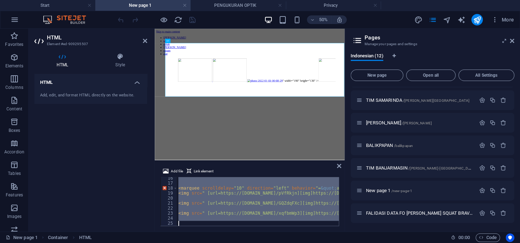
scroll to position [107, 0]
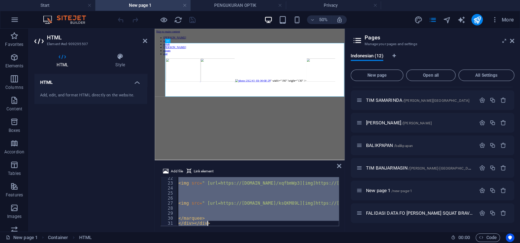
drag, startPoint x: 178, startPoint y: 179, endPoint x: 216, endPoint y: 231, distance: 64.5
click at [216, 231] on div "< img src = " [url=https://ibb.co.com/xqfbmWp3][img]https://i.ibb.co.com/xqfbmW…" at bounding box center [436, 204] width 519 height 59
type textarea "</marquee> </div></div>"
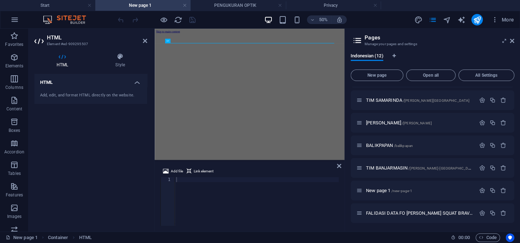
drag, startPoint x: 257, startPoint y: 242, endPoint x: 256, endPoint y: 228, distance: 13.3
click at [257, 41] on html "Skip to main content" at bounding box center [345, 35] width 380 height 12
click at [211, 38] on div at bounding box center [345, 38] width 374 height 0
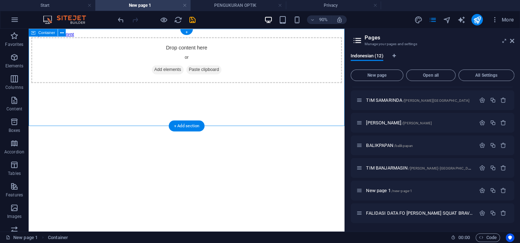
click at [174, 79] on span "Add elements" at bounding box center [182, 74] width 35 height 10
click at [181, 79] on span "Add elements" at bounding box center [182, 74] width 35 height 10
click at [146, 89] on div "Drop content here or Add elements Paste clipboard" at bounding box center [204, 63] width 345 height 51
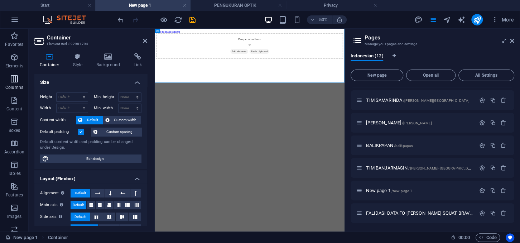
click at [16, 82] on icon "button" at bounding box center [14, 78] width 9 height 9
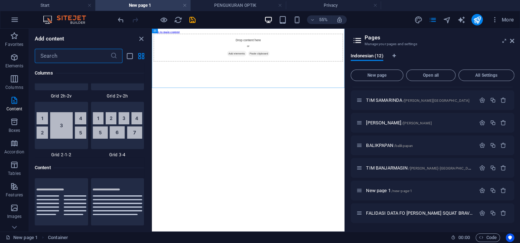
scroll to position [1344, 0]
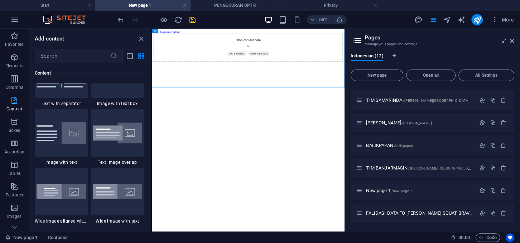
click at [15, 106] on span "Content" at bounding box center [14, 104] width 29 height 17
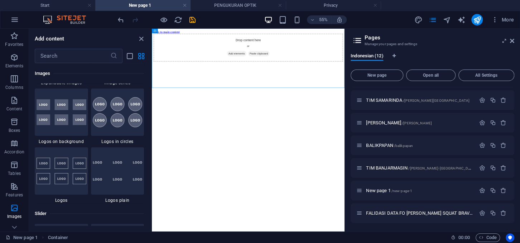
scroll to position [3933, 0]
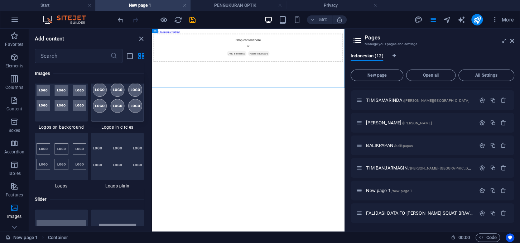
click at [100, 113] on img at bounding box center [118, 98] width 50 height 30
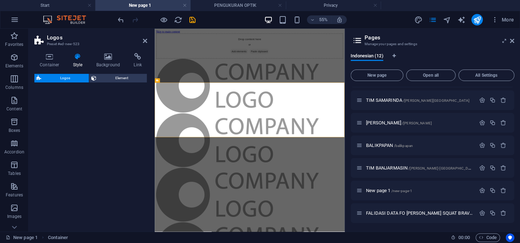
select select "rem"
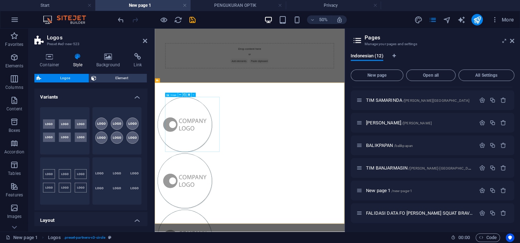
click at [228, 215] on figure at bounding box center [214, 220] width 109 height 110
click at [194, 219] on figure at bounding box center [214, 220] width 109 height 110
click at [208, 221] on figure at bounding box center [214, 220] width 109 height 110
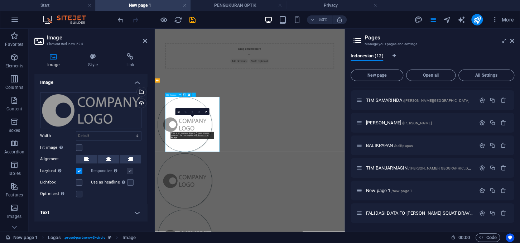
click at [208, 219] on figure at bounding box center [214, 220] width 109 height 110
click at [66, 112] on div "Drag files here, click to choose files or select files from Files or our free s…" at bounding box center [90, 110] width 101 height 36
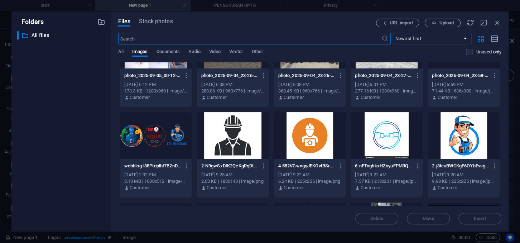
scroll to position [131, 0]
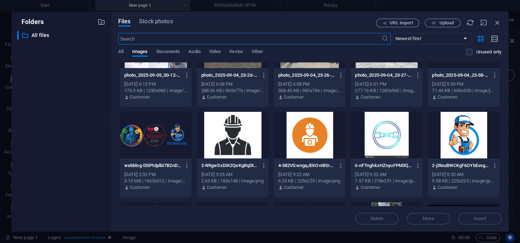
click at [236, 147] on div at bounding box center [233, 135] width 72 height 47
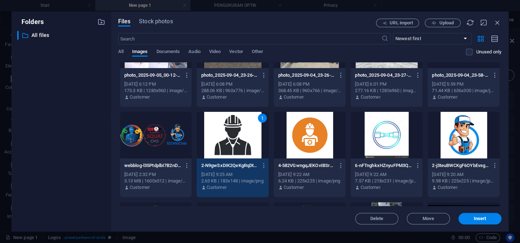
click at [236, 147] on div "1" at bounding box center [233, 135] width 72 height 47
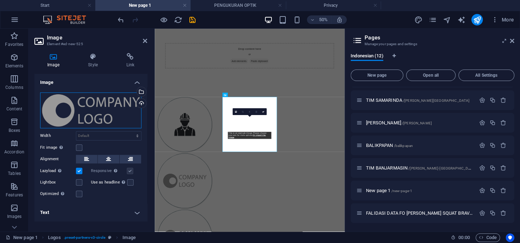
click at [91, 116] on div "Drag files here, click to choose files or select files from Files or our free s…" at bounding box center [90, 110] width 101 height 36
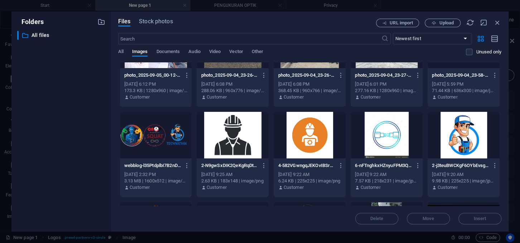
click at [237, 144] on div at bounding box center [233, 135] width 72 height 47
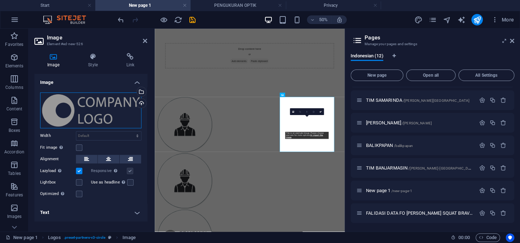
click at [73, 108] on div "Drag files here, click to choose files or select files from Files or our free s…" at bounding box center [90, 110] width 101 height 36
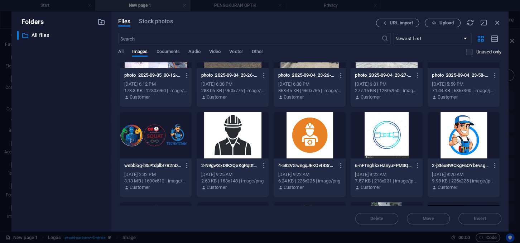
click at [230, 139] on div at bounding box center [233, 135] width 72 height 47
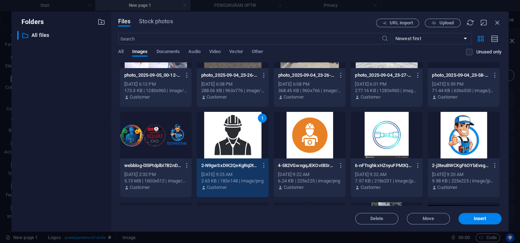
click at [230, 139] on div "1" at bounding box center [233, 135] width 72 height 47
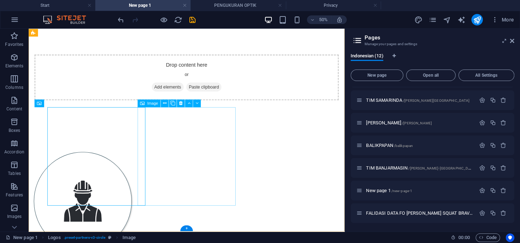
scroll to position [165, 0]
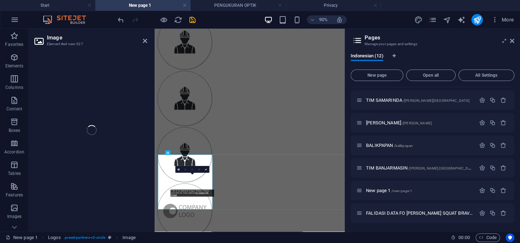
scroll to position [0, 0]
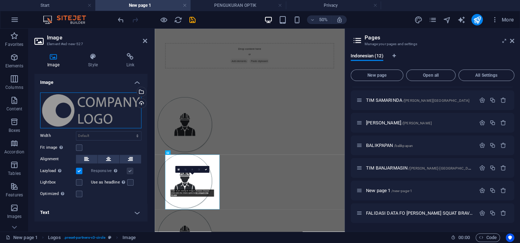
click at [64, 119] on div "Drag files here, click to choose files or select files from Files or our free s…" at bounding box center [90, 110] width 101 height 36
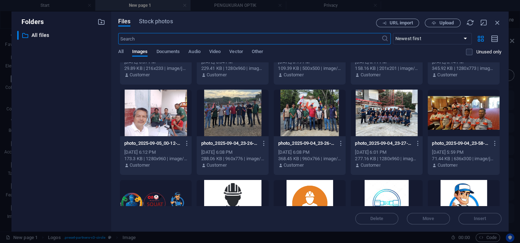
scroll to position [131, 0]
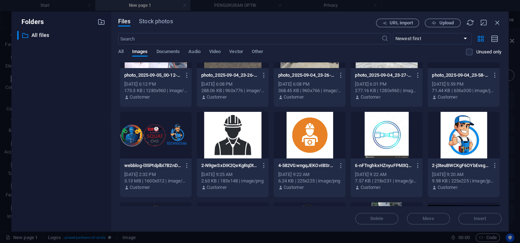
drag, startPoint x: 233, startPoint y: 142, endPoint x: 157, endPoint y: 228, distance: 114.6
click at [233, 142] on div at bounding box center [233, 135] width 72 height 47
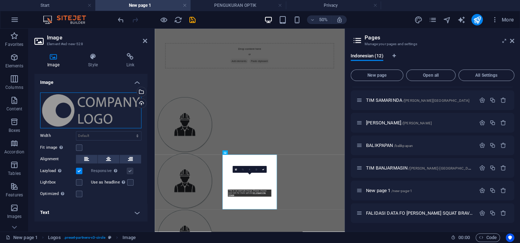
click at [96, 116] on div "Drag files here, click to choose files or select files from Files or our free s…" at bounding box center [90, 110] width 101 height 36
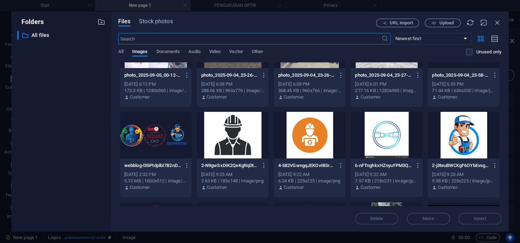
click at [231, 131] on div at bounding box center [233, 135] width 72 height 47
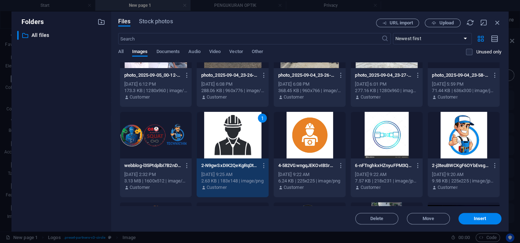
drag, startPoint x: 231, startPoint y: 131, endPoint x: 198, endPoint y: 214, distance: 89.2
click at [231, 131] on div "1" at bounding box center [233, 135] width 72 height 47
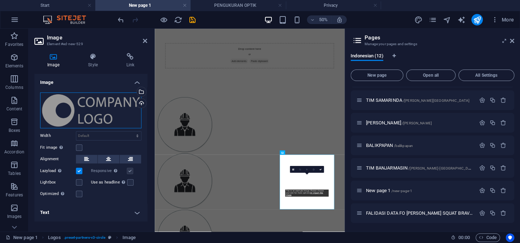
click at [73, 111] on div "Drag files here, click to choose files or select files from Files or our free s…" at bounding box center [90, 110] width 101 height 36
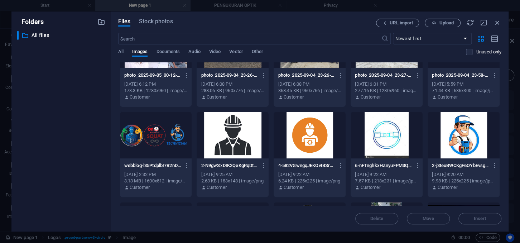
click at [234, 141] on div at bounding box center [233, 135] width 72 height 47
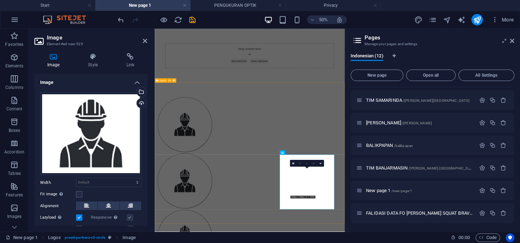
click at [439, 85] on div "Drop content here or Add elements Paste clipboard" at bounding box center [345, 83] width 380 height 108
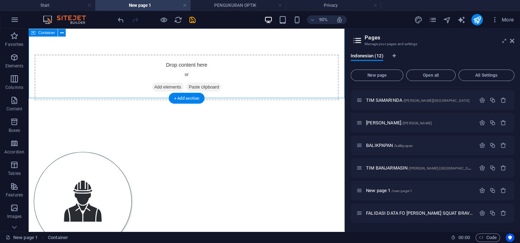
scroll to position [165, 0]
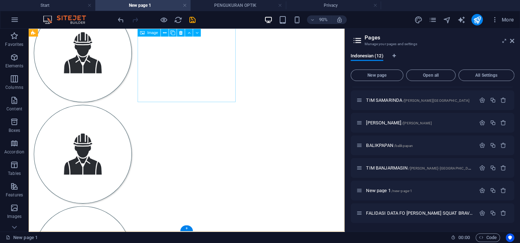
click at [143, 113] on figure at bounding box center [88, 168] width 109 height 110
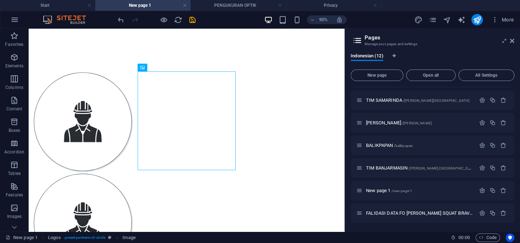
scroll to position [89, 0]
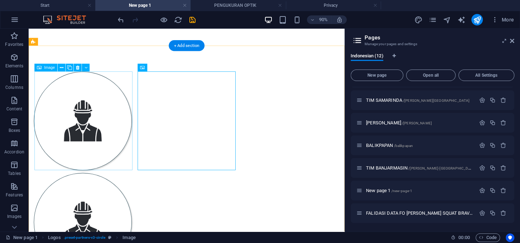
click at [129, 137] on figure at bounding box center [88, 131] width 109 height 110
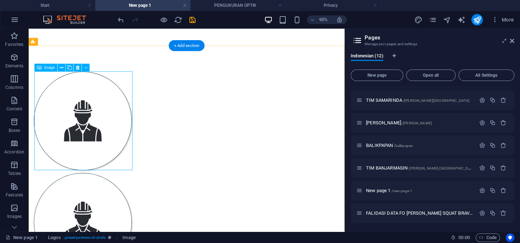
click at [53, 91] on figure at bounding box center [88, 131] width 109 height 110
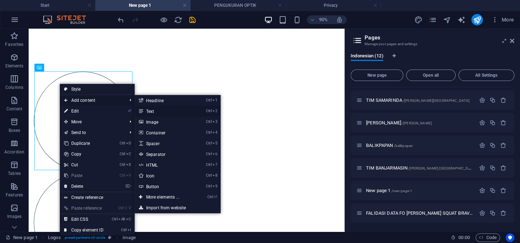
click at [154, 111] on link "Ctrl 2 Text" at bounding box center [164, 111] width 59 height 11
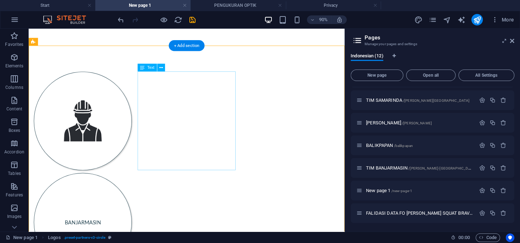
click at [143, 189] on div "BANJARMASIN" at bounding box center [88, 244] width 109 height 110
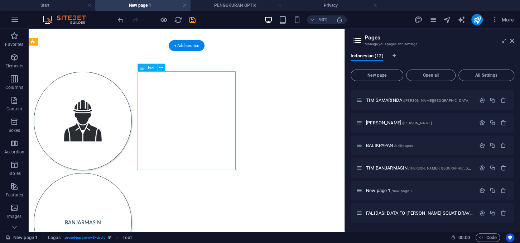
click at [143, 189] on div "BANJARMASIN" at bounding box center [88, 244] width 109 height 110
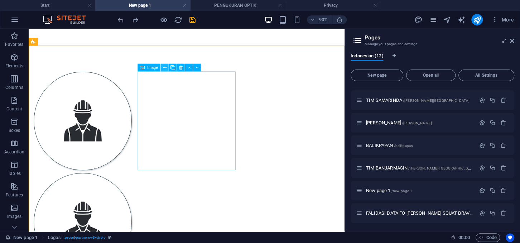
click at [164, 66] on icon at bounding box center [165, 67] width 4 height 7
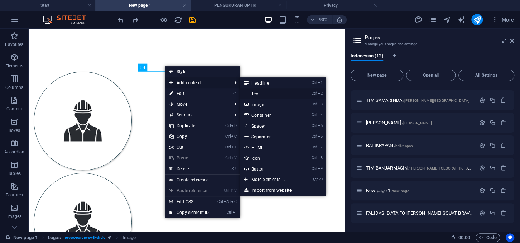
click at [263, 93] on link "Ctrl 2 Text" at bounding box center [269, 93] width 59 height 11
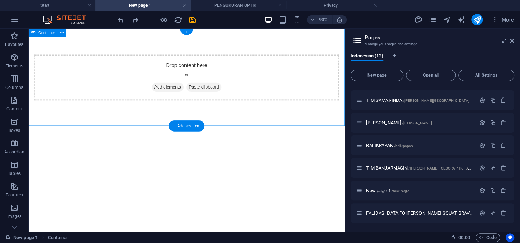
scroll to position [0, 0]
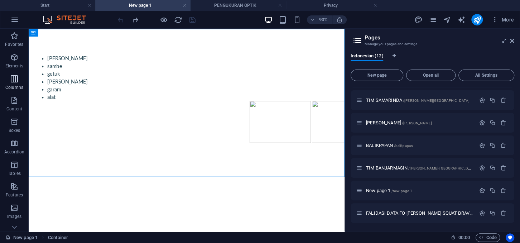
click at [15, 77] on icon "button" at bounding box center [14, 78] width 9 height 9
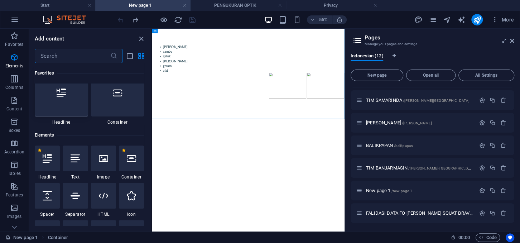
scroll to position [354, 0]
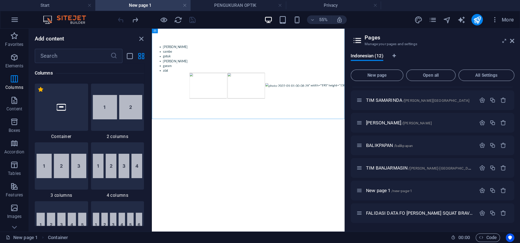
click at [215, 193] on html "Skip to main content gula sambe getuk trasi garam alat " width="190" height="13…" at bounding box center [327, 111] width 350 height 165
click at [258, 160] on div "gula sambe getuk trasi garam alat " width="190" height="130" />" at bounding box center [327, 110] width 338 height 107
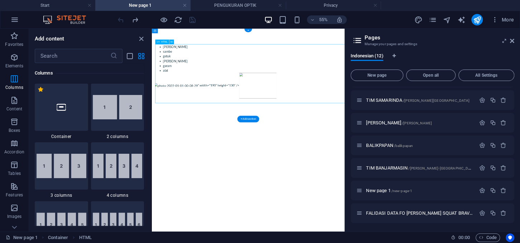
click at [258, 160] on div "gula sambe getuk trasi garam alat " width="190" height="130" />" at bounding box center [327, 110] width 338 height 107
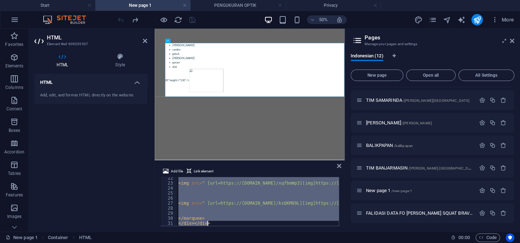
scroll to position [107, 0]
drag, startPoint x: 178, startPoint y: 178, endPoint x: 221, endPoint y: 247, distance: 81.8
click at [221, 226] on div "< img src = " [url=https://ibb.co.com/xqfbmWp3][img]https://i.ibb.co.com/xqfbmW…" at bounding box center [258, 201] width 162 height 49
type textarea "</marquee> </div></div>"
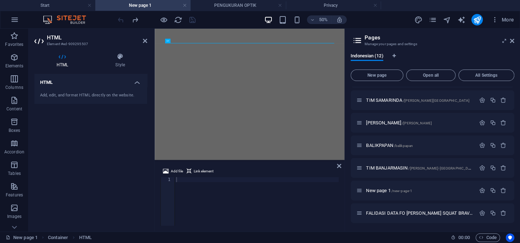
click at [199, 86] on html "Skip to main content" at bounding box center [345, 57] width 380 height 57
click at [225, 72] on div at bounding box center [345, 57] width 380 height 57
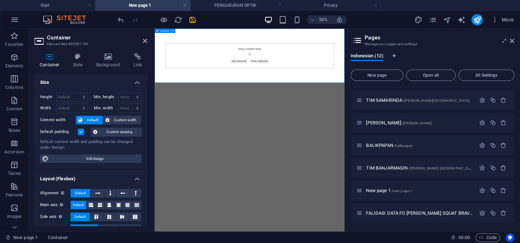
click at [227, 73] on div "Drop content here or Add elements Paste clipboard" at bounding box center [344, 82] width 338 height 51
click at [279, 88] on div "Drop content here or Add elements Paste clipboard" at bounding box center [344, 82] width 338 height 51
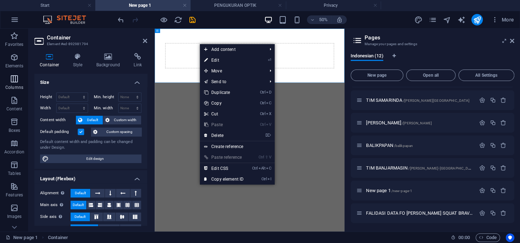
click at [14, 92] on button "Columns" at bounding box center [14, 82] width 29 height 21
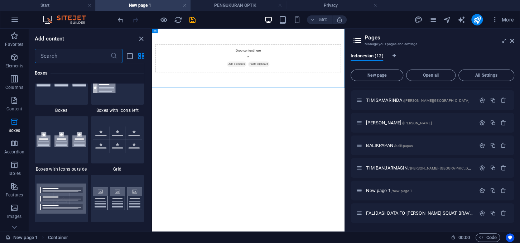
scroll to position [1974, 0]
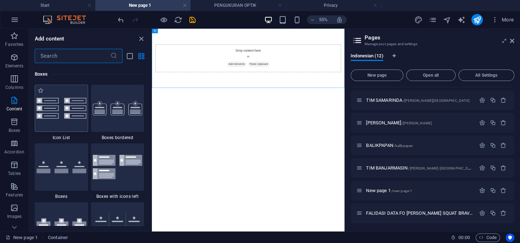
click at [74, 119] on img at bounding box center [62, 108] width 50 height 21
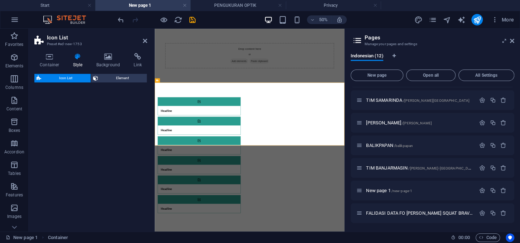
select select "rem"
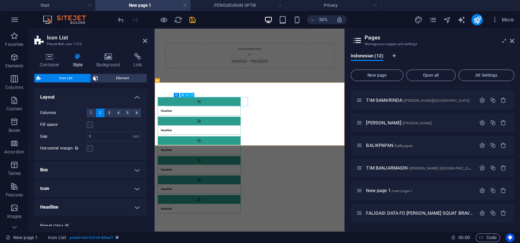
click at [212, 183] on div "Headline" at bounding box center [235, 192] width 148 height 18
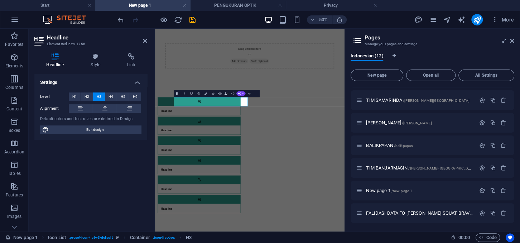
click at [515, 42] on aside "Pages Manage your pages and settings Indonesian (12) New page Open all All Sett…" at bounding box center [431, 130] width 175 height 203
click at [511, 40] on icon at bounding box center [512, 41] width 4 height 6
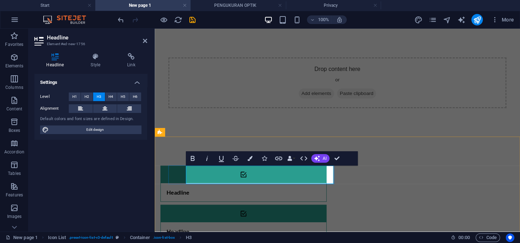
click at [189, 189] on h3 "Headline" at bounding box center [177, 192] width 23 height 7
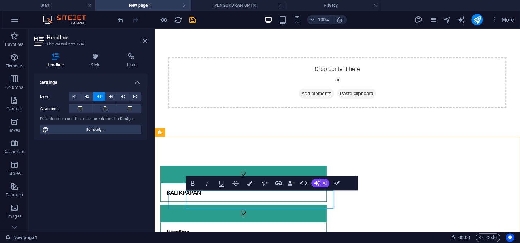
drag, startPoint x: 214, startPoint y: 199, endPoint x: 188, endPoint y: 199, distance: 26.1
drag, startPoint x: 214, startPoint y: 199, endPoint x: 194, endPoint y: 197, distance: 20.6
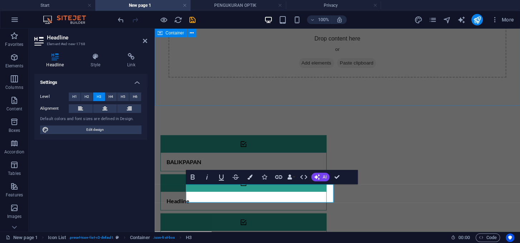
click at [322, 103] on div "Drop content here or Add elements Paste clipboard" at bounding box center [337, 52] width 365 height 108
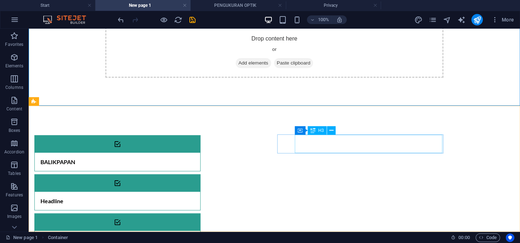
click at [182, 192] on div "Headline" at bounding box center [109, 201] width 148 height 18
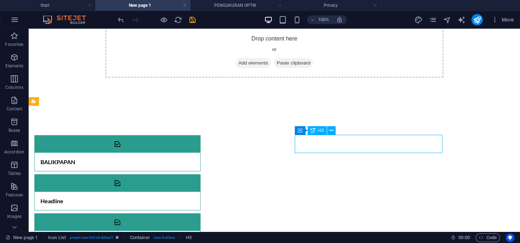
click at [182, 192] on div "Headline" at bounding box center [109, 201] width 148 height 18
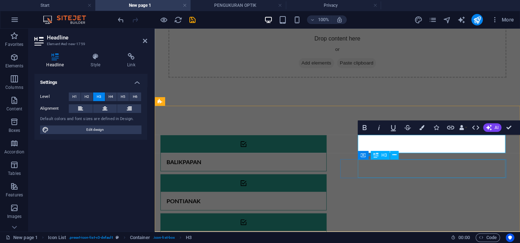
drag, startPoint x: 390, startPoint y: 168, endPoint x: 383, endPoint y: 170, distance: 6.5
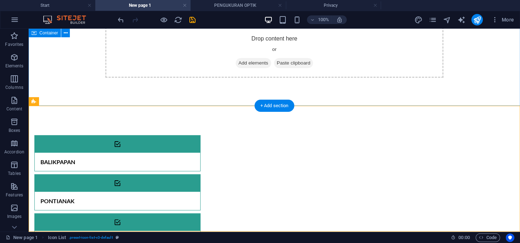
click at [380, 82] on div "Drop content here or Add elements Paste clipboard" at bounding box center [274, 52] width 491 height 108
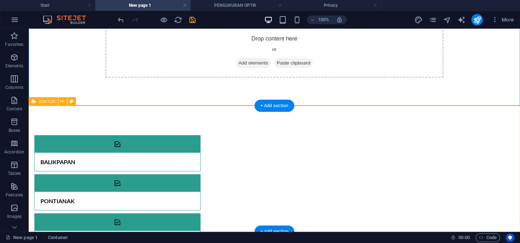
drag, startPoint x: 458, startPoint y: 117, endPoint x: 472, endPoint y: 134, distance: 20.9
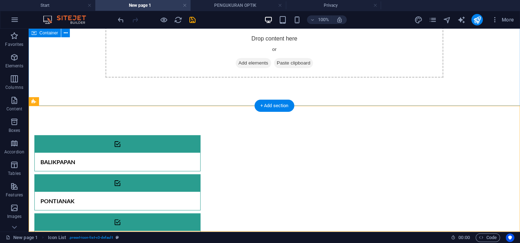
click at [252, 62] on span "Add elements" at bounding box center [253, 63] width 35 height 10
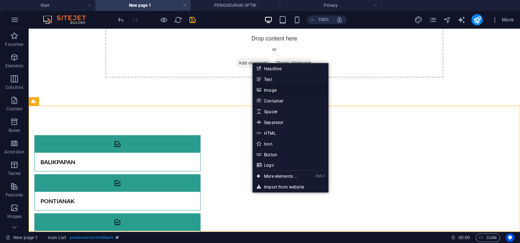
click at [275, 89] on link "Image" at bounding box center [290, 89] width 76 height 11
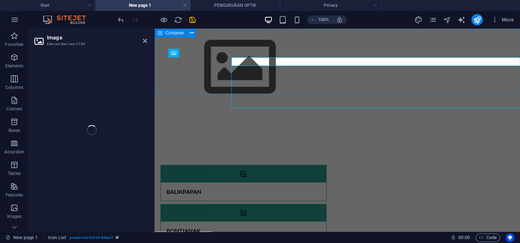
scroll to position [0, 0]
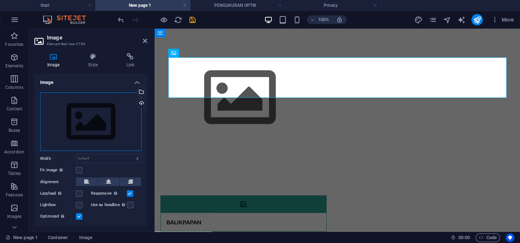
click at [93, 125] on div "Drag files here, click to choose files or select files from Files or our free s…" at bounding box center [90, 121] width 101 height 59
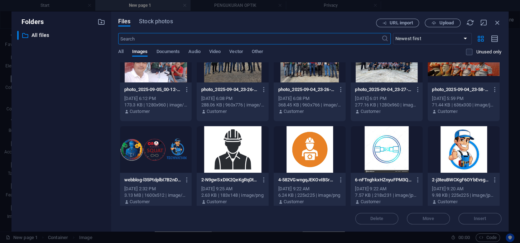
scroll to position [131, 0]
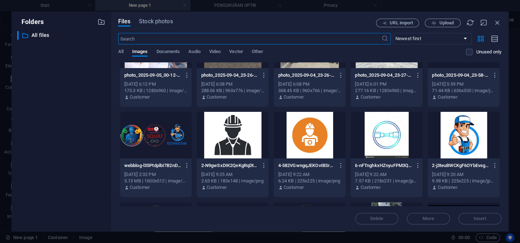
click at [459, 141] on div at bounding box center [463, 135] width 72 height 47
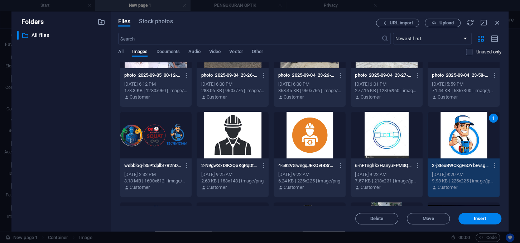
click at [459, 141] on div "1" at bounding box center [463, 135] width 72 height 47
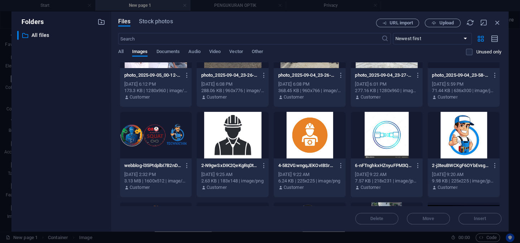
click at [459, 141] on div at bounding box center [463, 135] width 72 height 47
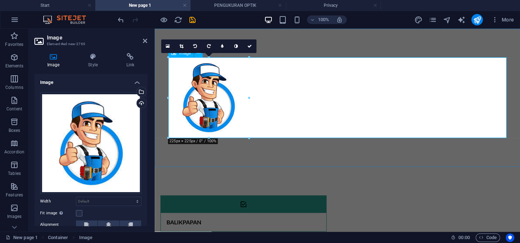
click at [267, 116] on figure at bounding box center [337, 97] width 338 height 81
click at [223, 104] on figure at bounding box center [337, 97] width 338 height 81
click at [200, 81] on figure at bounding box center [337, 97] width 338 height 81
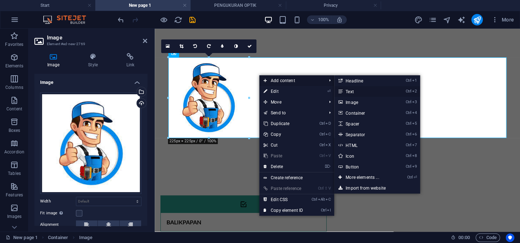
drag, startPoint x: 362, startPoint y: 91, endPoint x: 169, endPoint y: 75, distance: 194.3
click at [362, 91] on link "Ctrl 2 Text" at bounding box center [363, 91] width 59 height 11
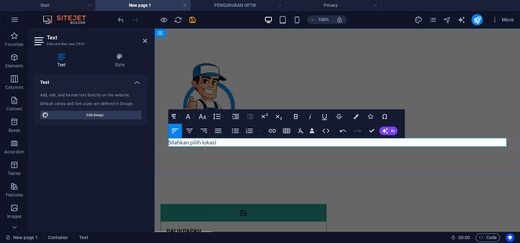
click at [202, 142] on p "Silahkan pilih lokasi" at bounding box center [337, 142] width 338 height 9
click at [219, 141] on p "Silahkan pilih lokasi" at bounding box center [337, 142] width 338 height 9
click at [217, 153] on div "Silahkan pilih lokasi" at bounding box center [337, 102] width 365 height 146
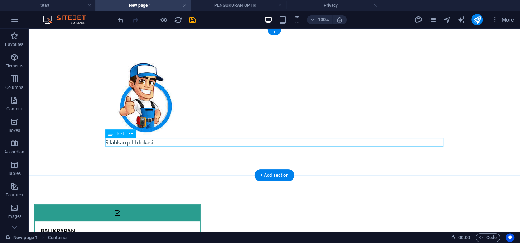
click at [152, 141] on div "Silahkan pilih lokasi" at bounding box center [274, 142] width 338 height 9
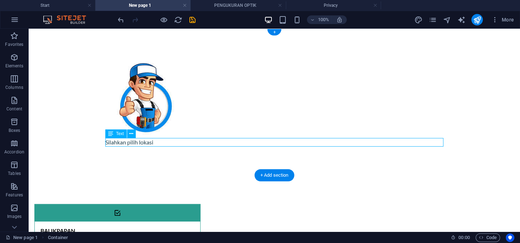
click at [152, 141] on div "Silahkan pilih lokasi" at bounding box center [274, 142] width 338 height 9
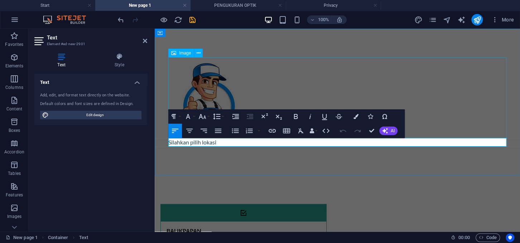
click at [261, 84] on figure at bounding box center [337, 97] width 338 height 81
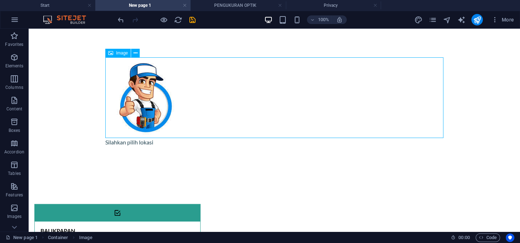
click at [221, 92] on figure at bounding box center [274, 97] width 338 height 81
click at [159, 99] on figure at bounding box center [274, 97] width 338 height 81
click at [147, 92] on figure at bounding box center [274, 97] width 338 height 81
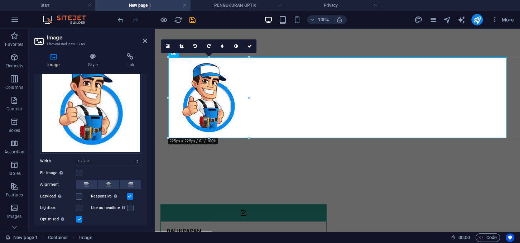
scroll to position [61, 0]
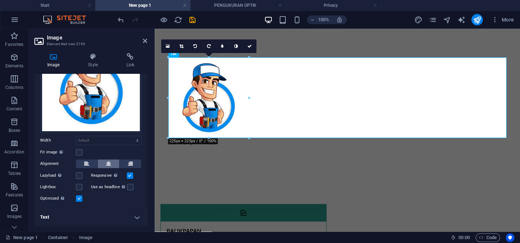
click at [108, 165] on icon at bounding box center [108, 163] width 5 height 9
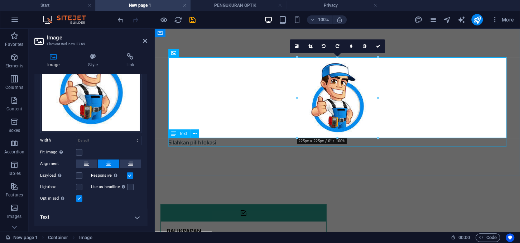
click at [205, 141] on div "Silahkan pilih lokasi" at bounding box center [337, 142] width 338 height 9
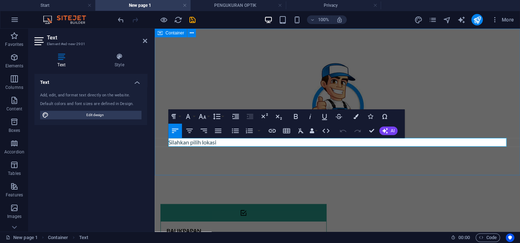
drag, startPoint x: 218, startPoint y: 142, endPoint x: 156, endPoint y: 142, distance: 61.9
click at [156, 142] on div "Silahkan pilih lokasi" at bounding box center [337, 102] width 365 height 146
click at [191, 131] on icon "button" at bounding box center [189, 131] width 6 height 4
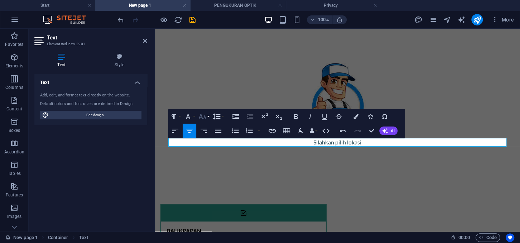
click at [208, 117] on button "Font Size" at bounding box center [204, 116] width 14 height 14
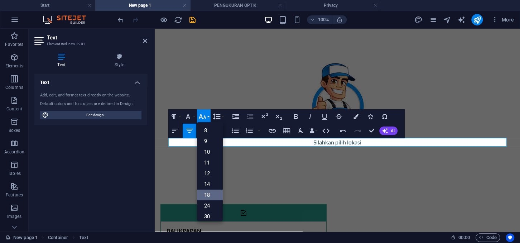
click at [210, 194] on link "18" at bounding box center [210, 194] width 26 height 11
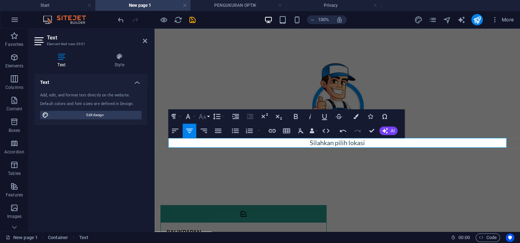
click at [209, 117] on button "Font Size" at bounding box center [204, 116] width 14 height 14
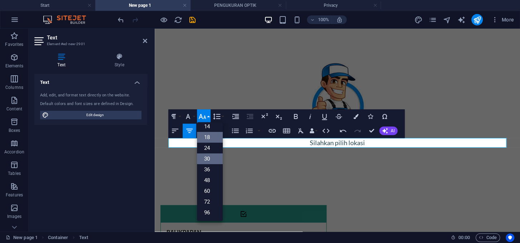
scroll to position [57, 0]
click at [211, 200] on link "72" at bounding box center [210, 202] width 26 height 11
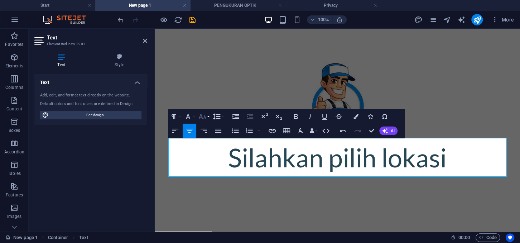
click at [211, 117] on button "Font Size" at bounding box center [204, 116] width 14 height 14
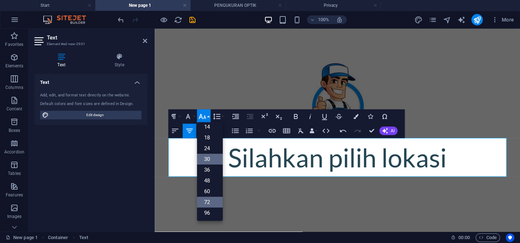
click at [209, 158] on link "30" at bounding box center [210, 159] width 26 height 11
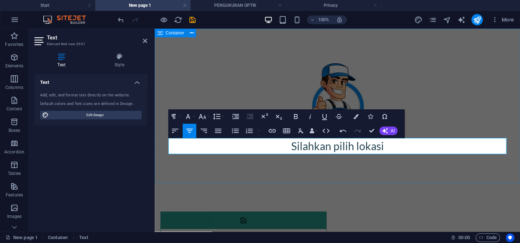
click at [237, 164] on div "Silahkan pilih lokasi" at bounding box center [337, 106] width 365 height 154
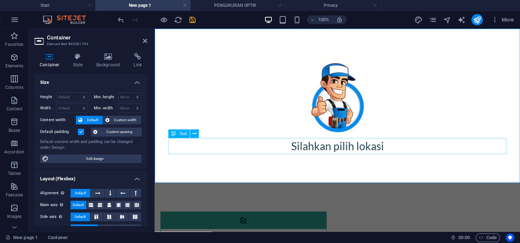
click at [354, 148] on div "Silahkan pilih lokasi" at bounding box center [337, 146] width 338 height 16
click at [378, 144] on div "Silahkan pilih lokasi" at bounding box center [337, 146] width 338 height 16
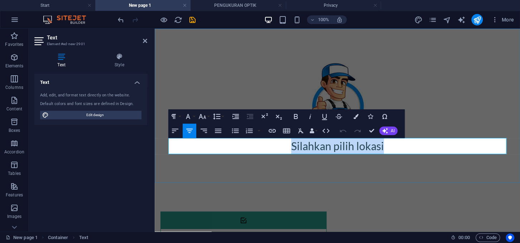
drag, startPoint x: 382, startPoint y: 145, endPoint x: 287, endPoint y: 149, distance: 95.3
click at [287, 149] on p "Silahkan pilih lokasi" at bounding box center [337, 146] width 338 height 16
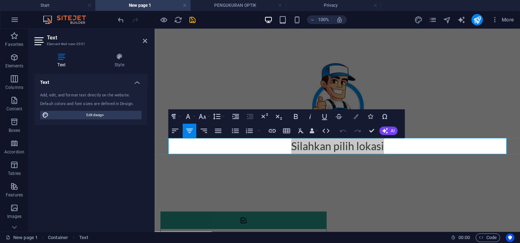
click at [355, 117] on icon "button" at bounding box center [355, 116] width 5 height 5
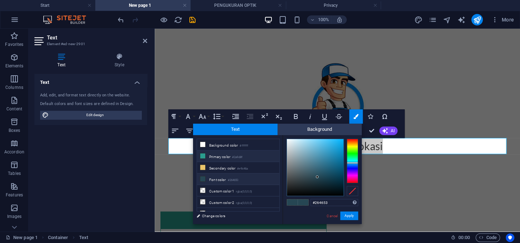
click at [216, 155] on li "Primary color #2a9d8f" at bounding box center [238, 155] width 82 height 11
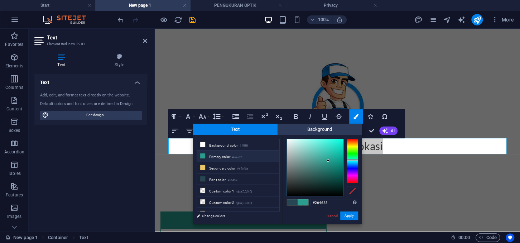
type input "#2a9d8f"
click at [348, 215] on button "Apply" at bounding box center [349, 215] width 18 height 9
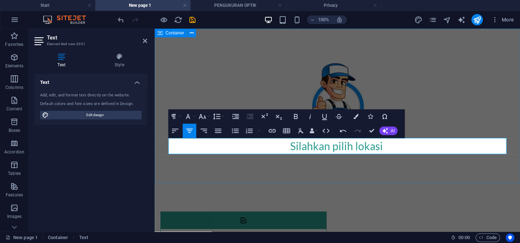
click at [330, 178] on div "Silahkan pilih lokasi" at bounding box center [337, 106] width 365 height 154
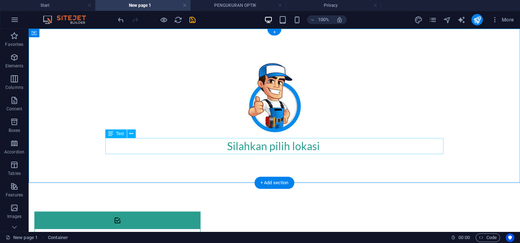
click at [296, 148] on div "Silahkan pilih lokasi" at bounding box center [274, 146] width 338 height 16
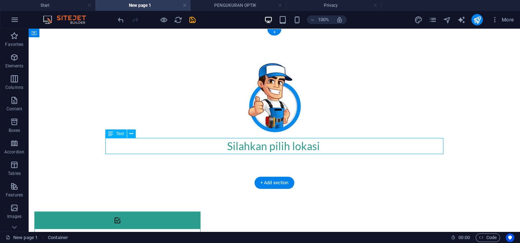
click at [296, 148] on div "Silahkan pilih lokasi" at bounding box center [274, 146] width 338 height 16
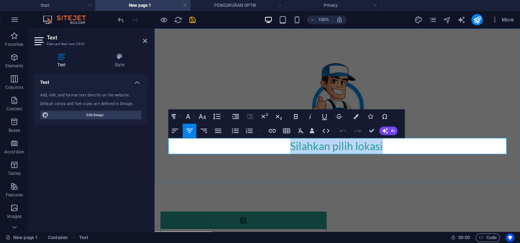
drag, startPoint x: 382, startPoint y: 147, endPoint x: 288, endPoint y: 147, distance: 94.2
click at [288, 147] on p "Silahkan pilih lokasi" at bounding box center [337, 146] width 338 height 16
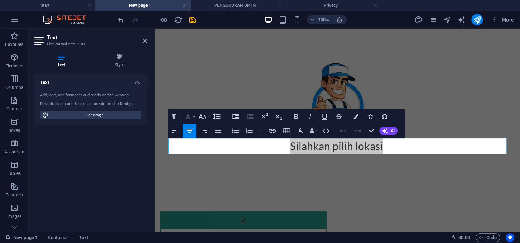
click at [194, 116] on button "Font Family" at bounding box center [190, 116] width 14 height 14
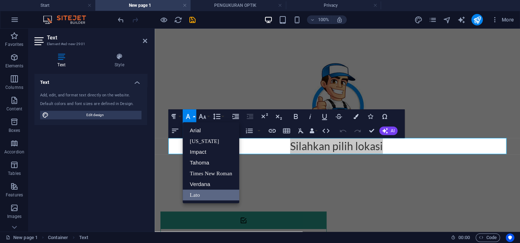
scroll to position [0, 0]
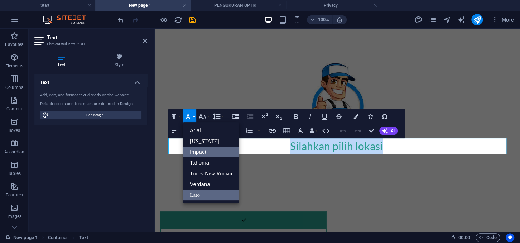
click at [199, 151] on link "Impact" at bounding box center [211, 151] width 57 height 11
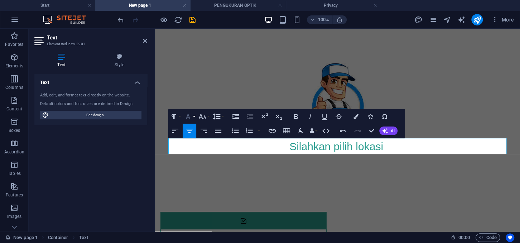
click at [194, 116] on button "Font Family" at bounding box center [190, 116] width 14 height 14
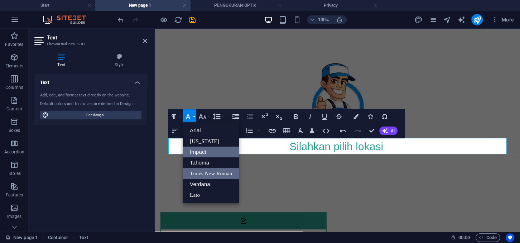
click at [215, 172] on link "Times New Roman" at bounding box center [211, 173] width 57 height 11
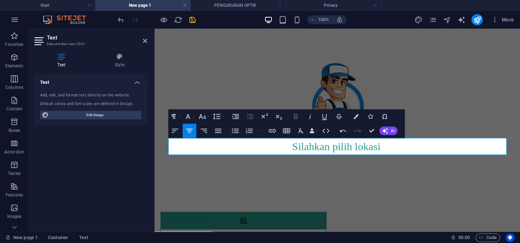
click at [297, 116] on icon "button" at bounding box center [296, 116] width 4 height 5
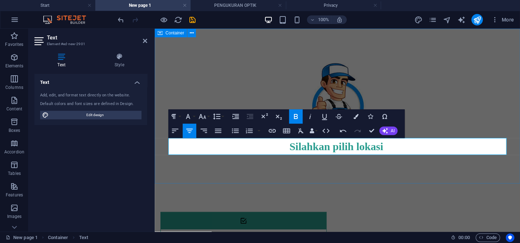
click at [309, 174] on div "Silahkan pilih lokasi" at bounding box center [337, 106] width 365 height 154
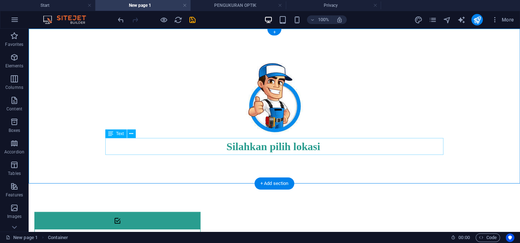
click at [324, 148] on div "Silahkan pilih lokasi" at bounding box center [274, 146] width 338 height 16
click at [330, 171] on div "Silahkan pilih lokasi" at bounding box center [274, 106] width 491 height 154
click at [362, 178] on div "Silahkan pilih lokasi" at bounding box center [274, 106] width 491 height 154
click at [386, 155] on div "Silahkan pilih lokasi" at bounding box center [274, 106] width 491 height 154
click at [415, 137] on figure at bounding box center [274, 97] width 338 height 81
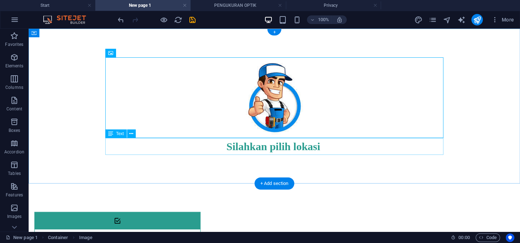
click at [425, 144] on div "Silahkan pilih lokasi" at bounding box center [274, 146] width 338 height 16
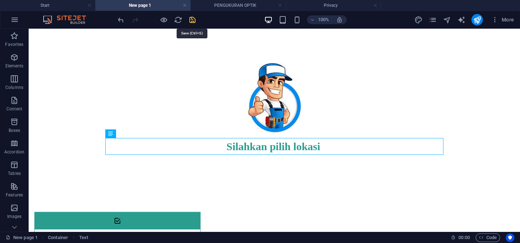
click at [192, 19] on icon "save" at bounding box center [192, 20] width 8 height 8
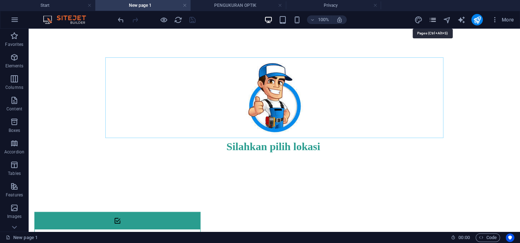
click at [431, 21] on icon "pages" at bounding box center [432, 20] width 8 height 8
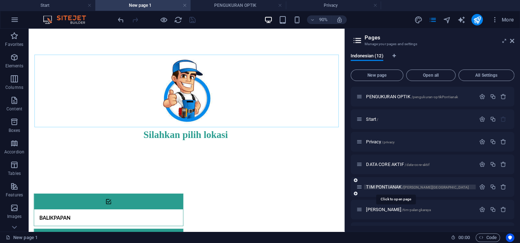
click at [400, 187] on span "TIM PONTIANAK /tim-pontianak" at bounding box center [417, 186] width 103 height 5
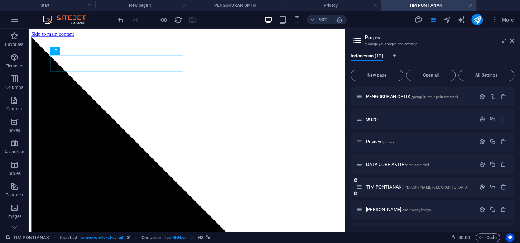
click at [483, 187] on icon "button" at bounding box center [482, 187] width 6 height 6
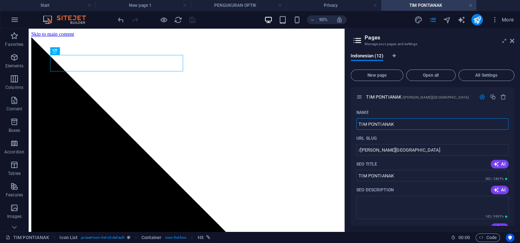
scroll to position [111, 0]
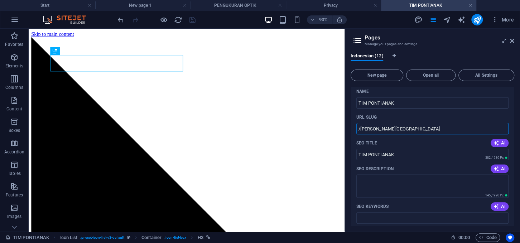
drag, startPoint x: 393, startPoint y: 130, endPoint x: 361, endPoint y: 130, distance: 31.5
click at [361, 130] on input "/tim-pontianak" at bounding box center [432, 128] width 152 height 11
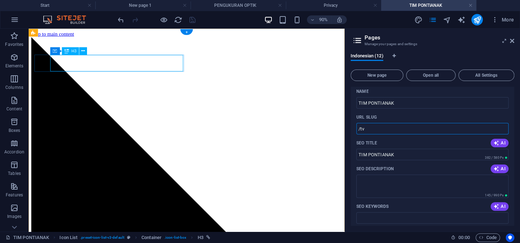
type input "/tv"
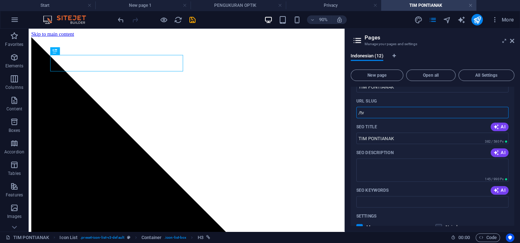
scroll to position [0, 0]
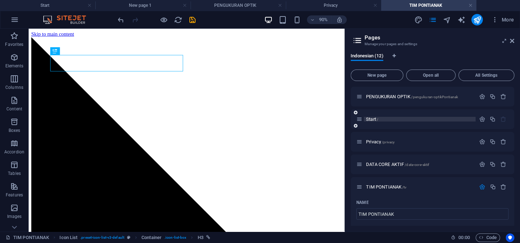
click at [372, 119] on span "Start /" at bounding box center [372, 118] width 12 height 5
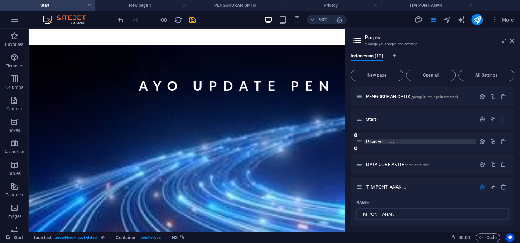
click at [376, 142] on span "Privacy /privacy" at bounding box center [380, 141] width 29 height 5
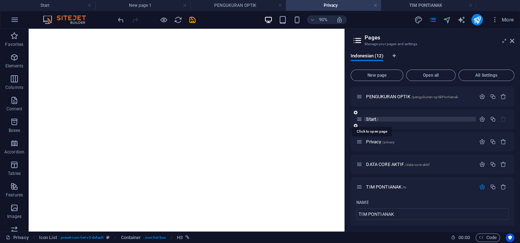
click at [374, 120] on span "Start /" at bounding box center [372, 118] width 12 height 5
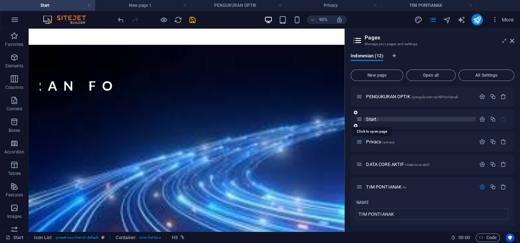
click at [374, 120] on span "Start /" at bounding box center [372, 118] width 12 height 5
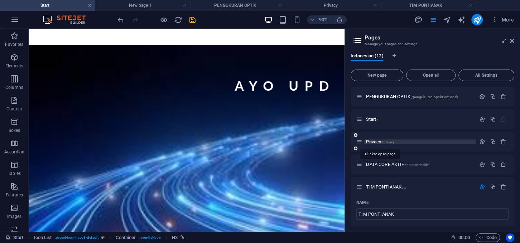
click at [374, 141] on span "Privacy /privacy" at bounding box center [380, 141] width 29 height 5
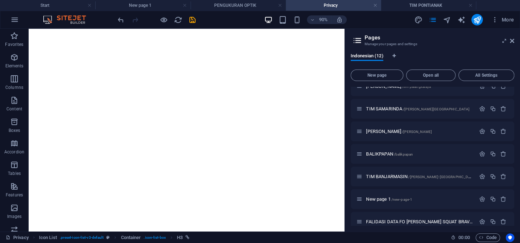
scroll to position [409, 0]
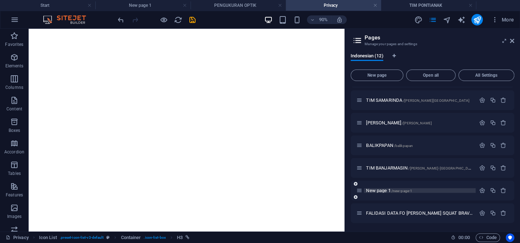
click at [393, 190] on span "/new-page-1" at bounding box center [401, 191] width 21 height 4
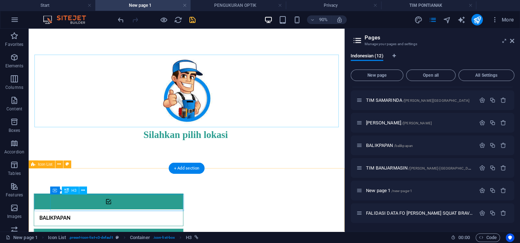
click at [71, 229] on div "BALIKPAPAN" at bounding box center [109, 238] width 148 height 18
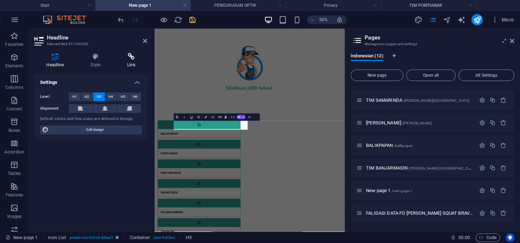
click at [132, 57] on icon at bounding box center [131, 56] width 32 height 7
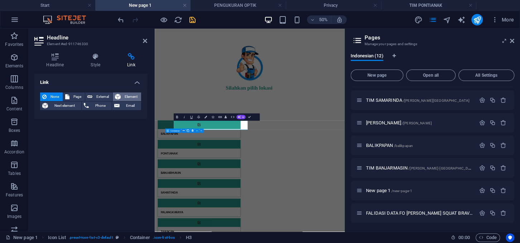
click at [126, 97] on span "Element" at bounding box center [131, 96] width 16 height 9
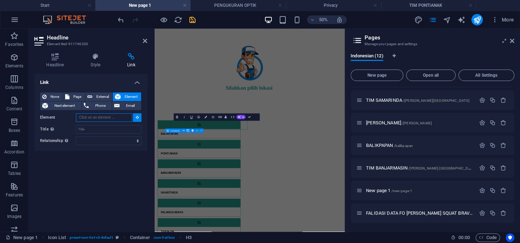
click at [117, 116] on input "Element" at bounding box center [104, 117] width 56 height 9
paste input "https://docs.google.com/spreadsheets/d/11V5YQkEHigV3Zhd7G0nGlqHWyJi0X7xlhRnaJ5m…"
type input "https://docs.google.com/spreadsheets/d/11V5YQkEHigV3Zhd7G0nGlqHWyJi0X7xlhRnaJ5m…"
click at [192, 19] on icon "save" at bounding box center [192, 20] width 8 height 8
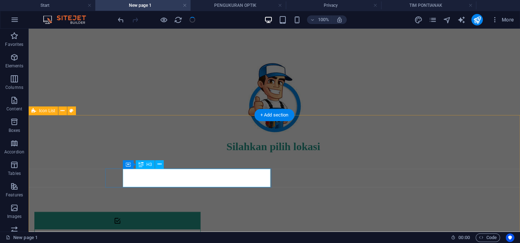
scroll to position [77, 0]
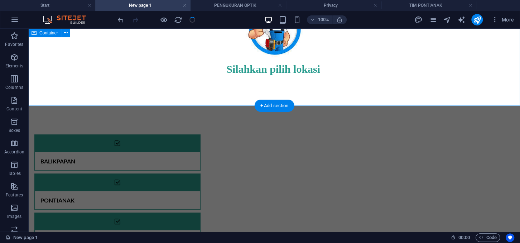
click at [203, 89] on div "Silahkan pilih lokasi" at bounding box center [274, 28] width 491 height 154
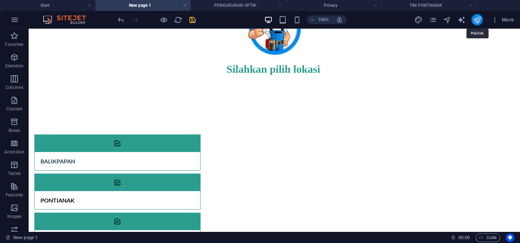
drag, startPoint x: 477, startPoint y: 19, endPoint x: 366, endPoint y: 86, distance: 129.0
click at [477, 19] on icon "publish" at bounding box center [477, 20] width 8 height 8
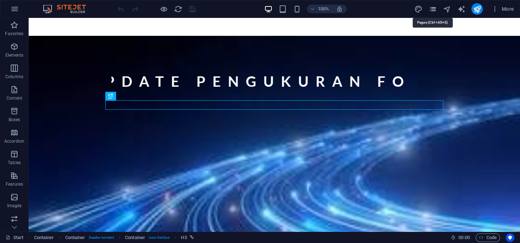
click at [434, 7] on icon "pages" at bounding box center [432, 9] width 8 height 8
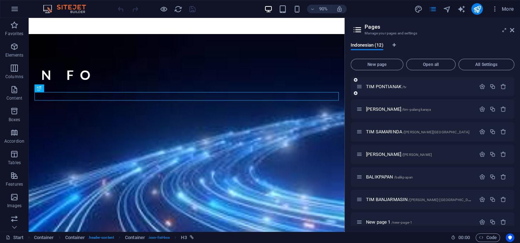
scroll to position [121, 0]
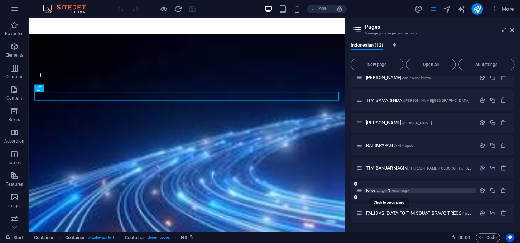
click at [385, 189] on span "New page 1 /new-page-1" at bounding box center [389, 190] width 46 height 5
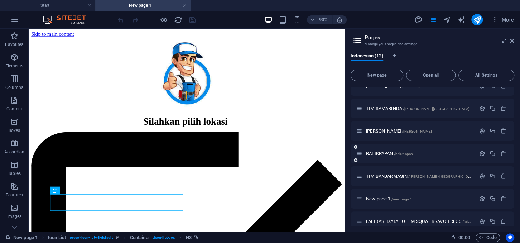
scroll to position [132, 0]
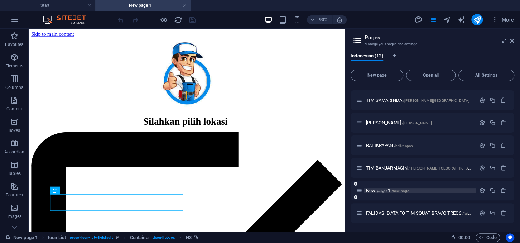
click at [385, 190] on span "New page 1 /new-page-1" at bounding box center [389, 190] width 46 height 5
click at [384, 189] on span "New page 1 /new-page-1" at bounding box center [389, 190] width 46 height 5
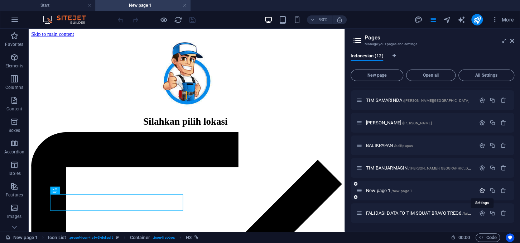
click at [482, 189] on icon "button" at bounding box center [482, 190] width 6 height 6
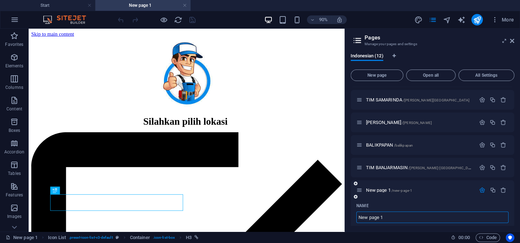
drag, startPoint x: 384, startPoint y: 217, endPoint x: 351, endPoint y: 213, distance: 33.1
click at [356, 213] on input "New page 1" at bounding box center [432, 216] width 152 height 11
type input "test"
type input "/test"
type input "test lokasi"
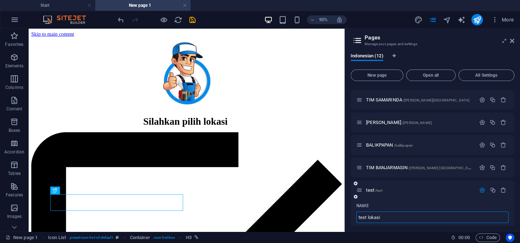
type input "/test-lokasi"
type input "test lokasi witel"
type input "/test-lokasi-wite"
type input "test lokasi witel"
type input "/test-lokasi-witel"
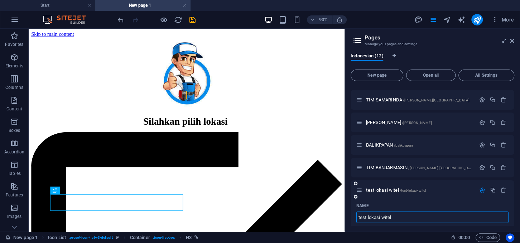
drag, startPoint x: 397, startPoint y: 218, endPoint x: 354, endPoint y: 219, distance: 43.3
click at [356, 219] on input "test lokasi witel" at bounding box center [432, 216] width 152 height 11
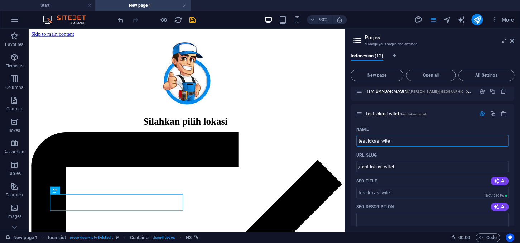
scroll to position [211, 0]
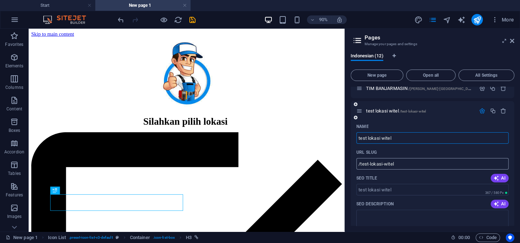
click at [411, 168] on input "/test-lokasi-witel" at bounding box center [432, 163] width 152 height 11
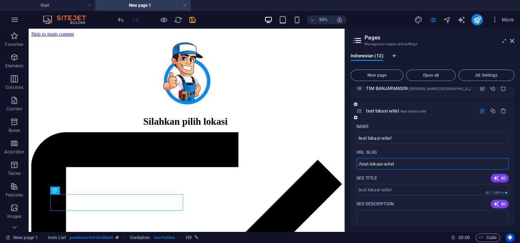
drag, startPoint x: 403, startPoint y: 166, endPoint x: 360, endPoint y: 165, distance: 42.6
click at [360, 165] on input "/test-lokasi-witel" at bounding box center [432, 163] width 152 height 11
click at [194, 20] on icon "save" at bounding box center [192, 20] width 8 height 8
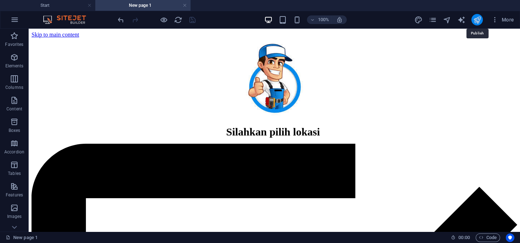
drag, startPoint x: 476, startPoint y: 22, endPoint x: 440, endPoint y: 9, distance: 38.4
click at [476, 22] on icon "publish" at bounding box center [477, 20] width 8 height 8
